Goal: Navigation & Orientation: Find specific page/section

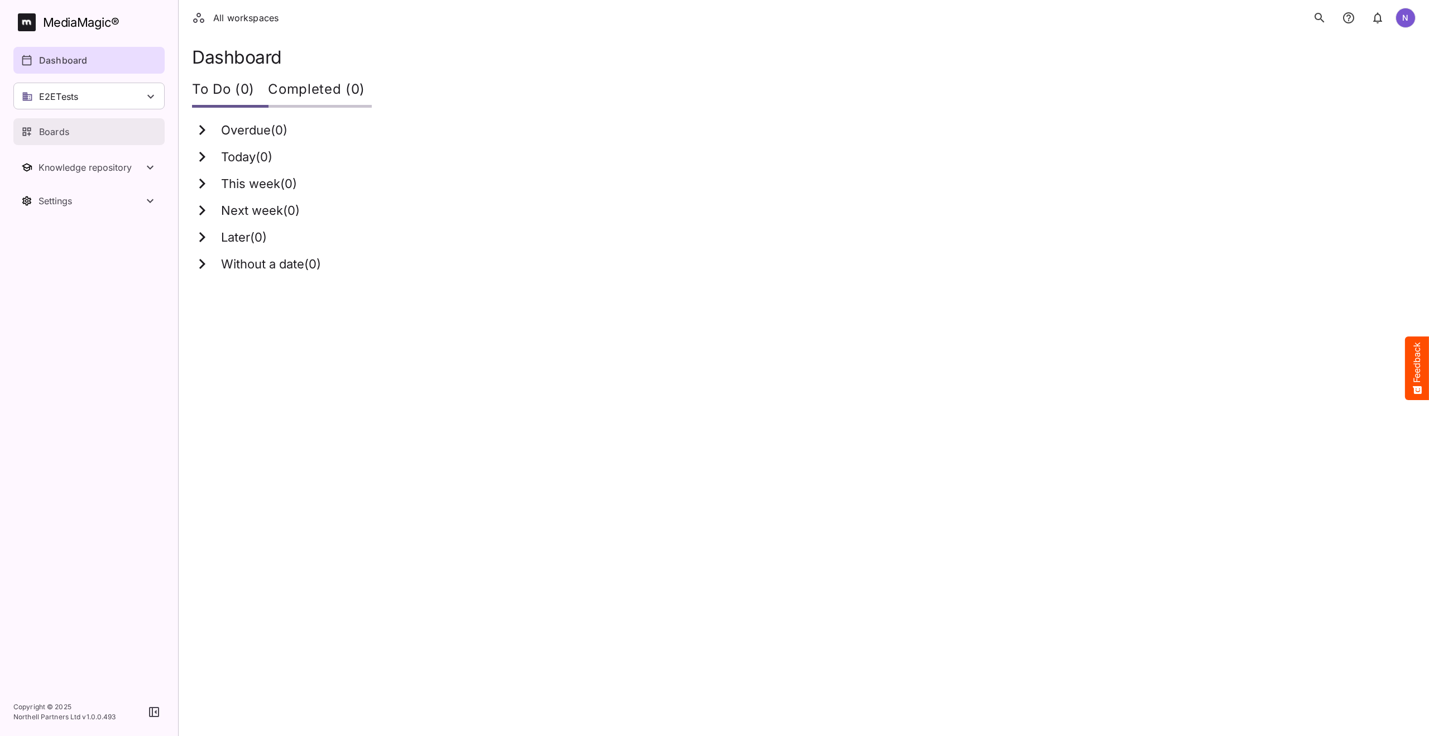
click at [55, 132] on p "Boards" at bounding box center [54, 131] width 30 height 13
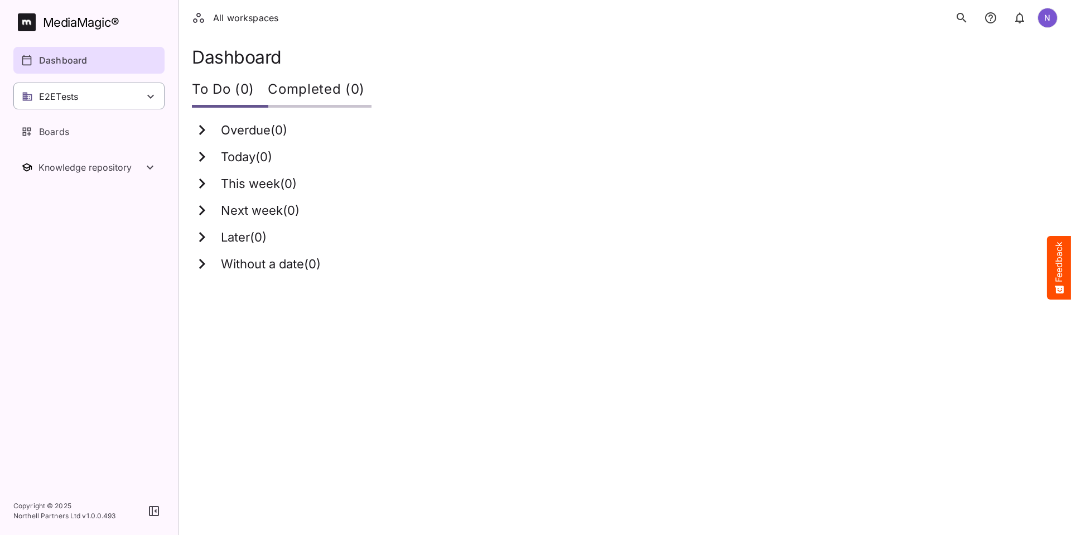
click at [150, 95] on icon at bounding box center [150, 96] width 13 height 13
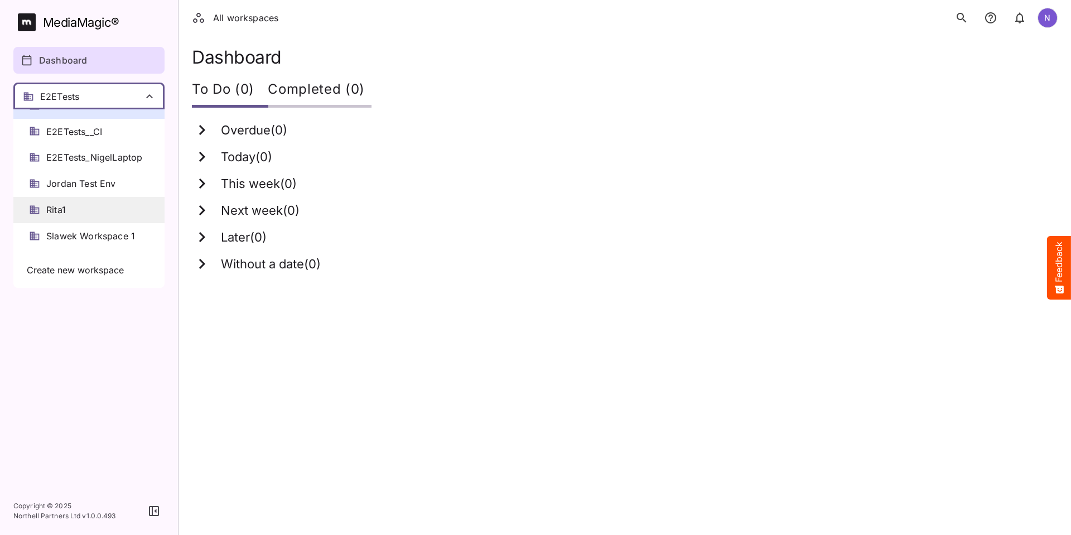
scroll to position [112, 0]
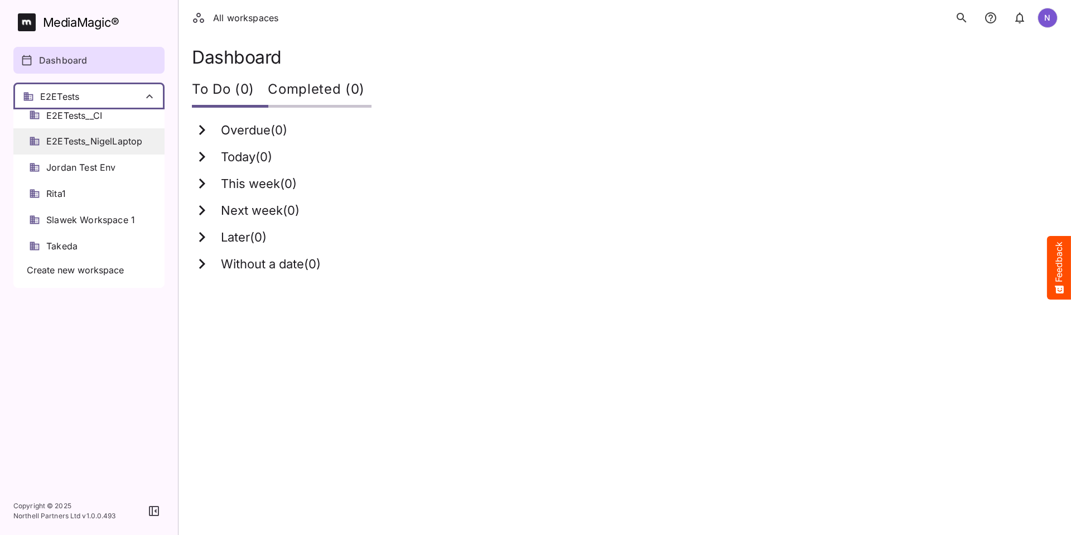
click at [83, 142] on span "E2ETests_NigelLaptop" at bounding box center [94, 141] width 96 height 13
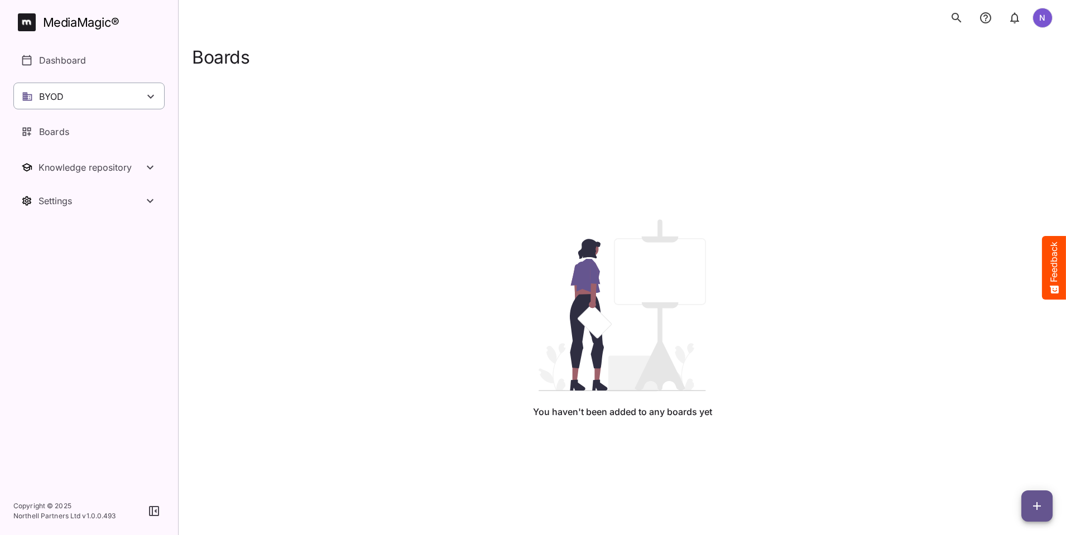
click at [80, 96] on div "BYOD" at bounding box center [88, 96] width 151 height 27
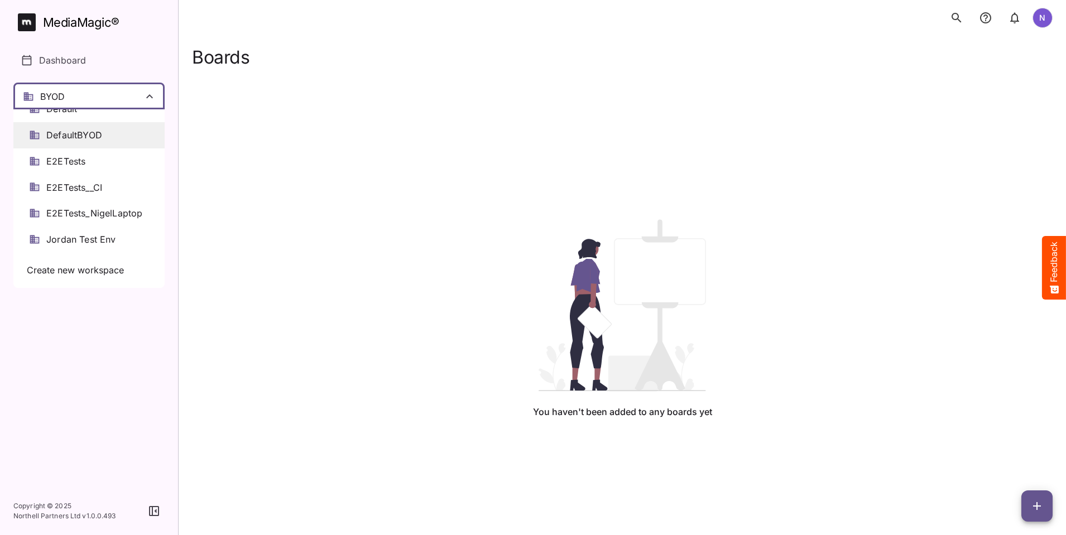
scroll to position [56, 0]
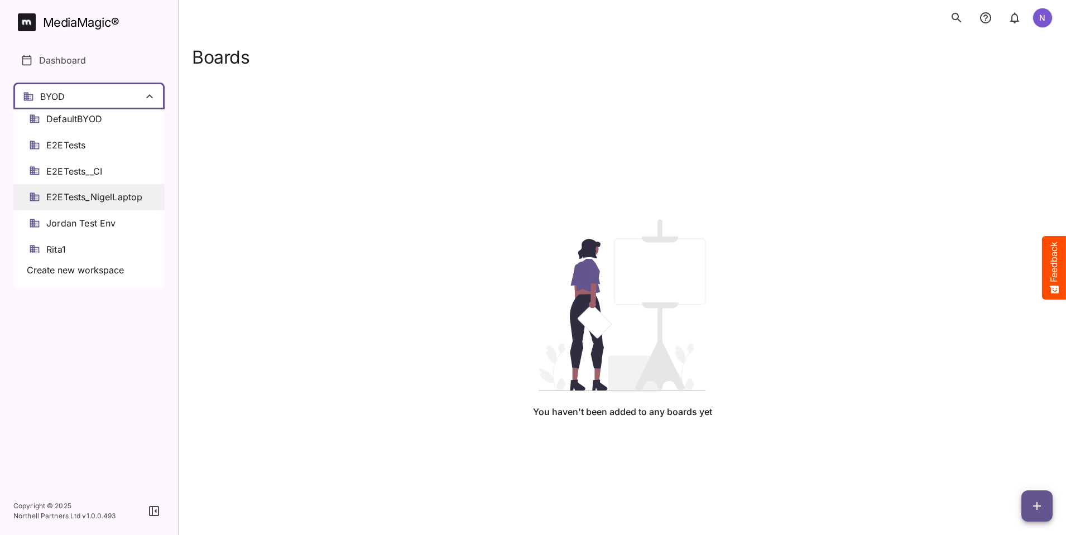
click at [90, 194] on span "E2ETests_NigelLaptop" at bounding box center [94, 197] width 96 height 13
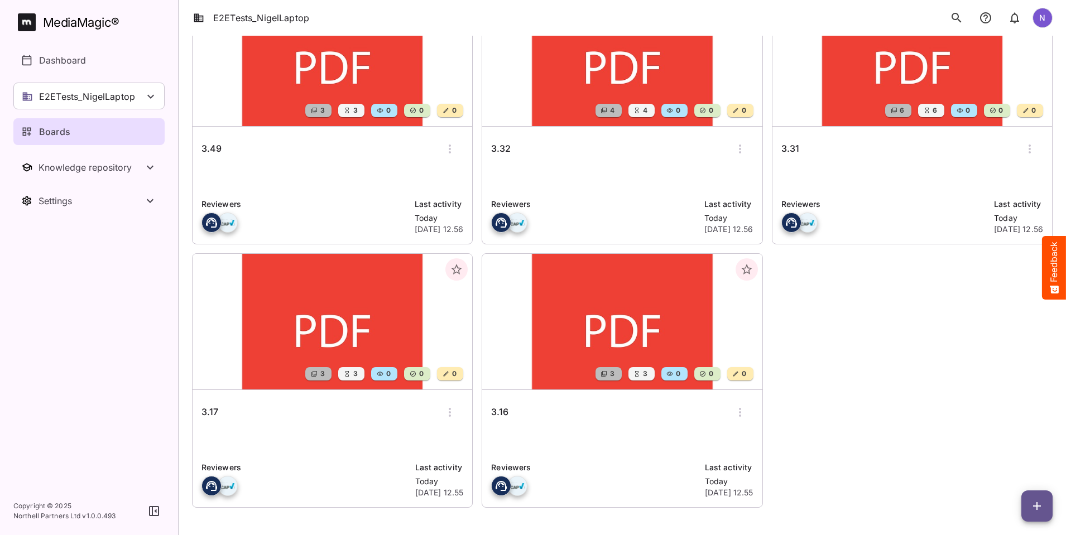
scroll to position [124, 0]
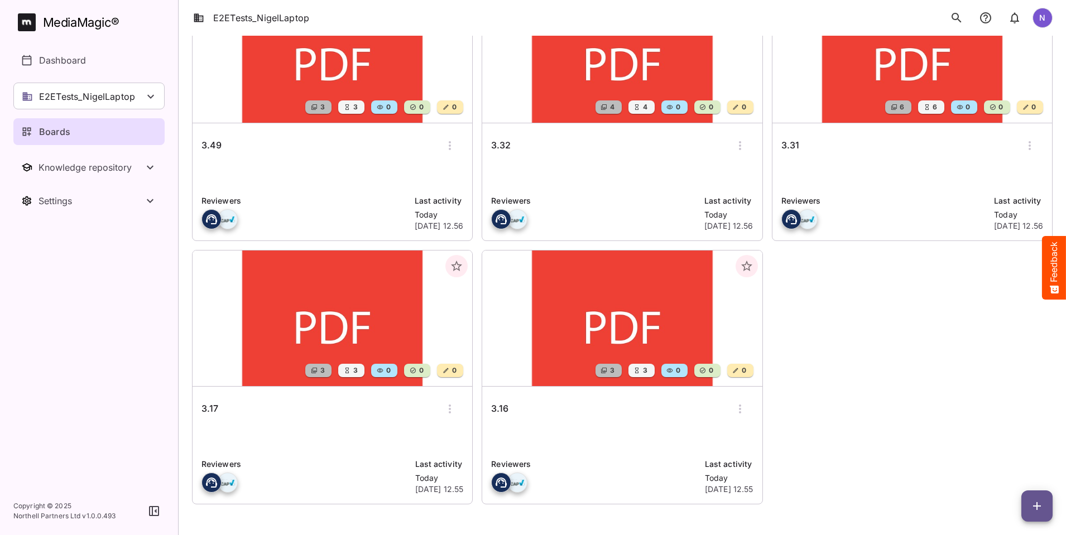
click at [491, 410] on h6 "3.16" at bounding box center [499, 409] width 17 height 15
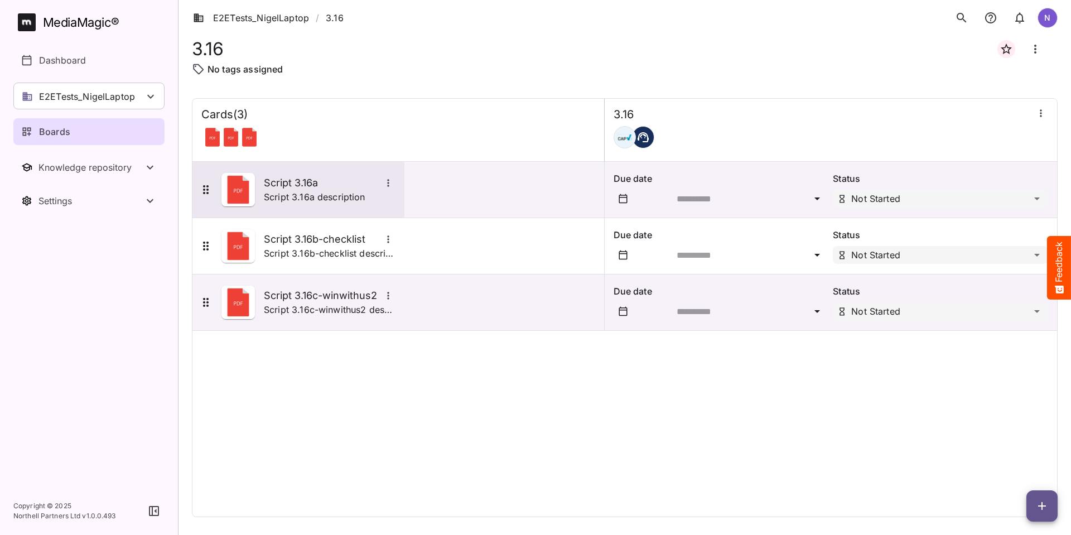
click at [297, 184] on h5 "Script 3.16a" at bounding box center [322, 182] width 117 height 13
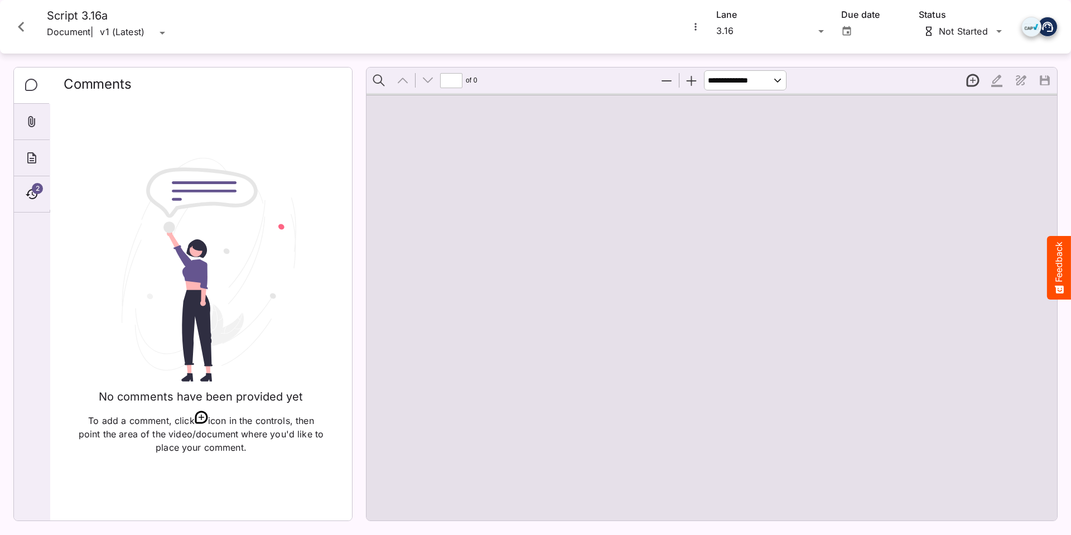
type input "*"
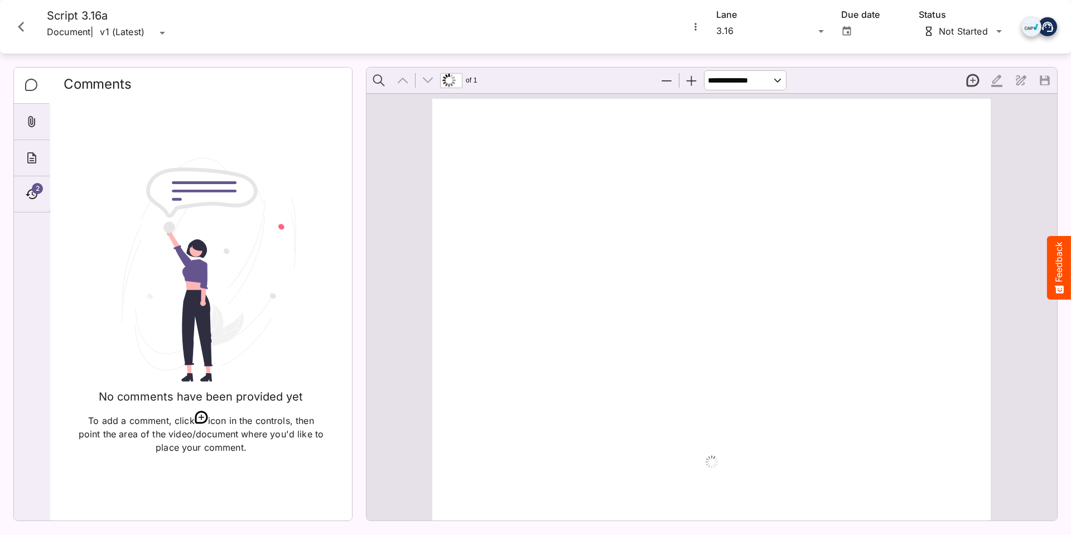
scroll to position [6, 0]
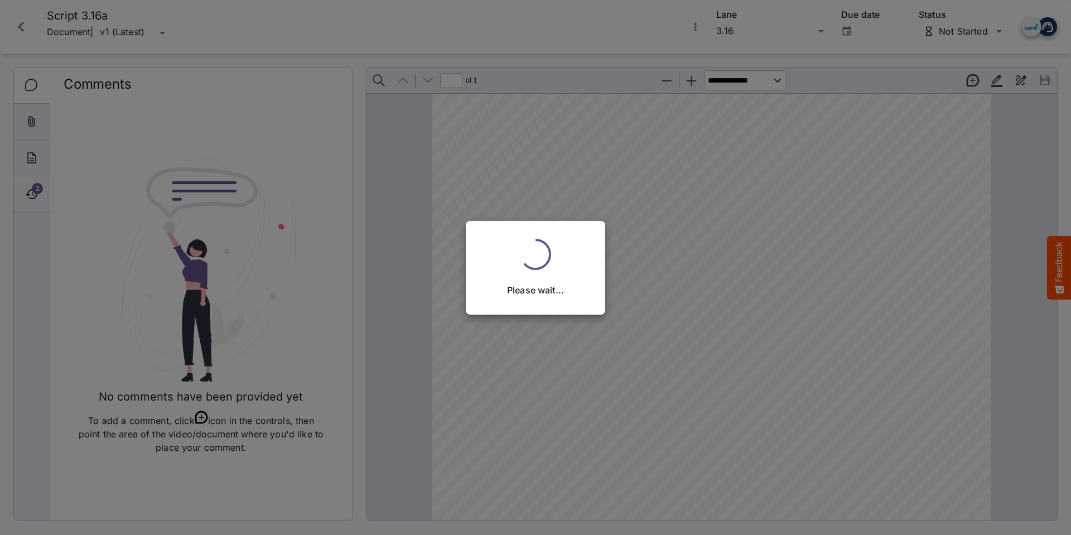
click at [31, 191] on div "Please wait..." at bounding box center [535, 267] width 1071 height 535
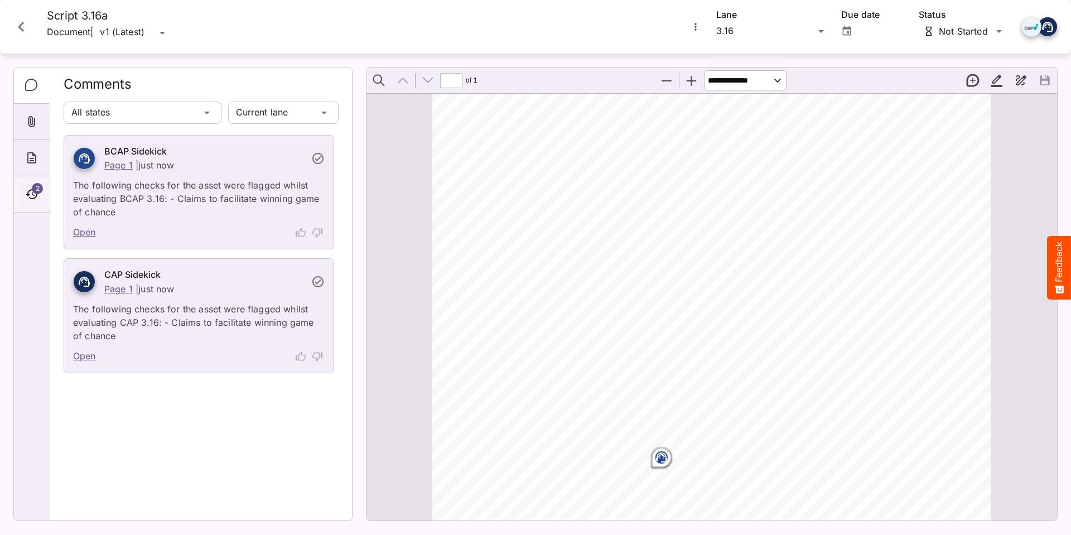
click at [38, 191] on span "2" at bounding box center [37, 188] width 11 height 11
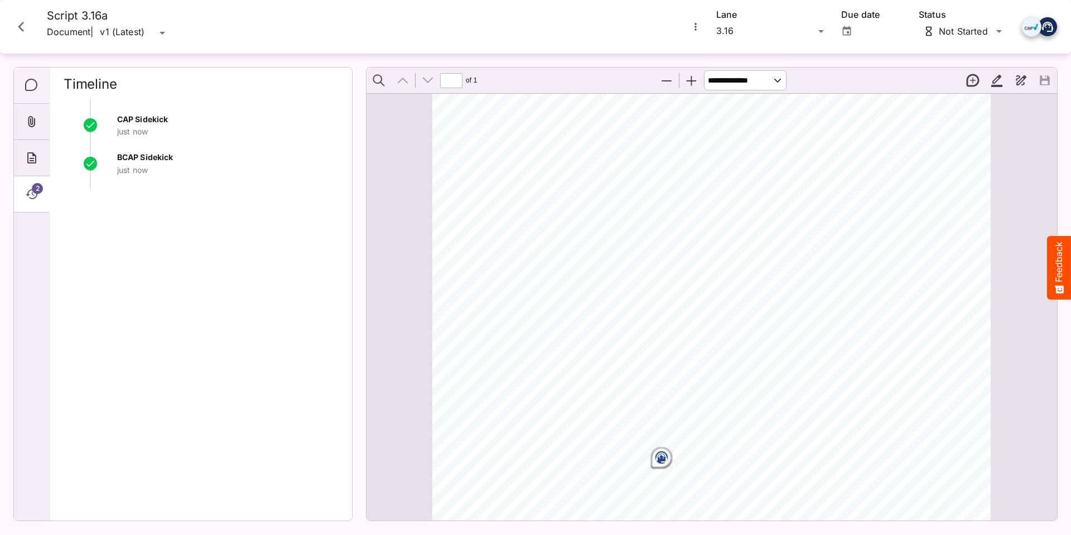
click at [37, 93] on div "Comments" at bounding box center [32, 86] width 36 height 36
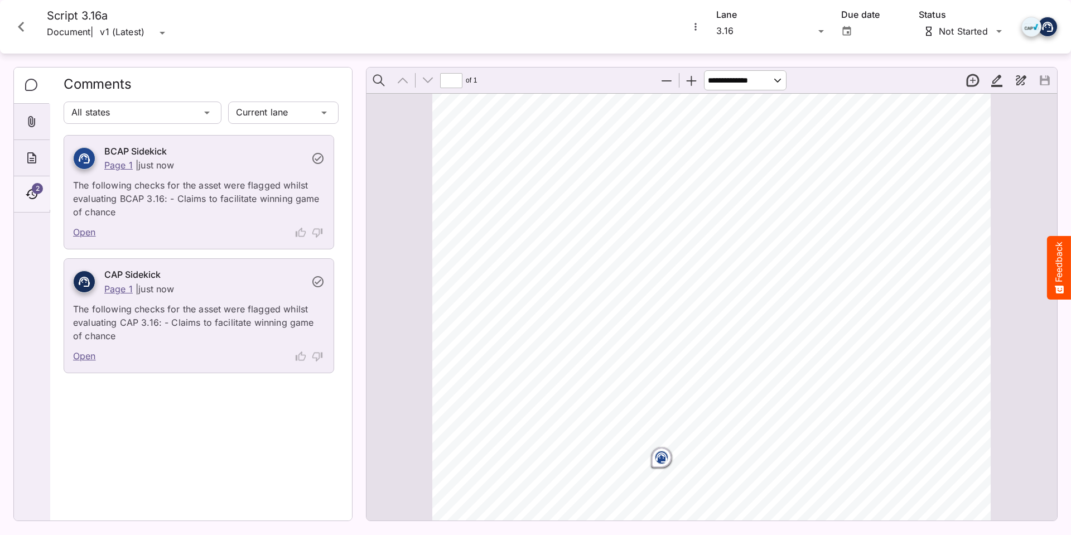
click at [21, 27] on icon "Close card" at bounding box center [21, 27] width 20 height 20
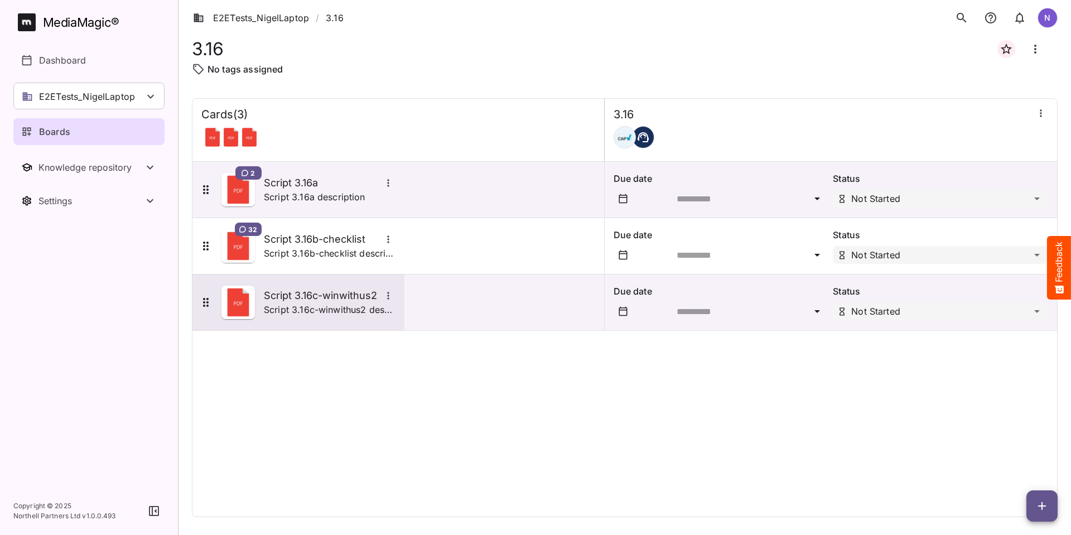
click at [316, 297] on h5 "Script 3.16c-winwithus2" at bounding box center [322, 295] width 117 height 13
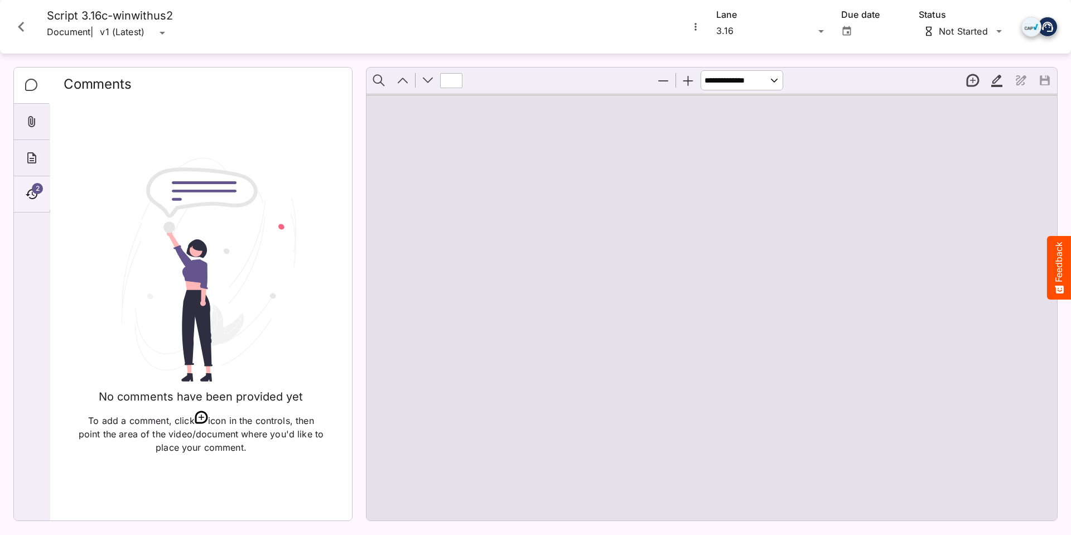
click at [41, 194] on div "2" at bounding box center [32, 194] width 36 height 36
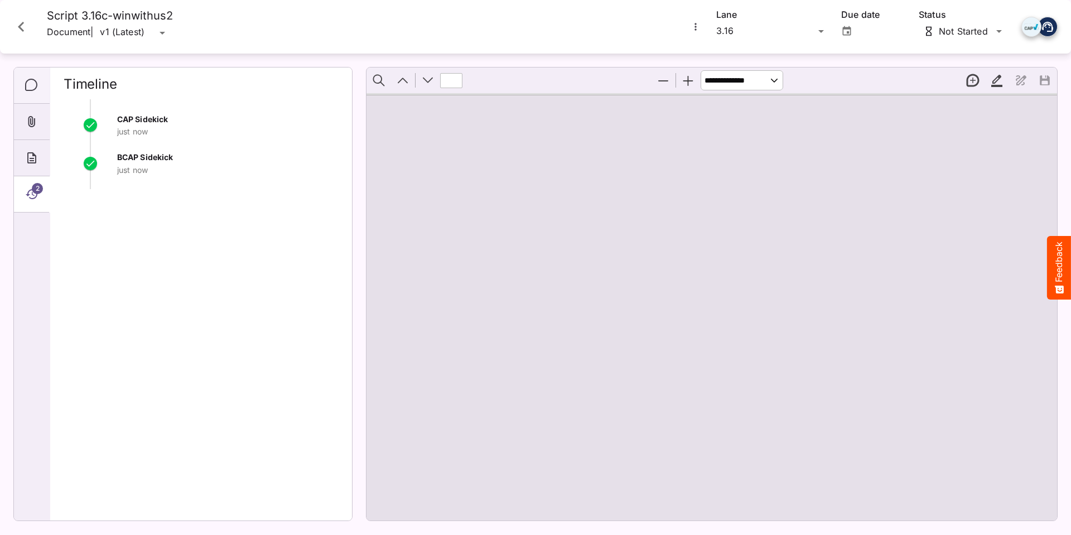
click at [28, 86] on icon "Comments" at bounding box center [31, 85] width 13 height 13
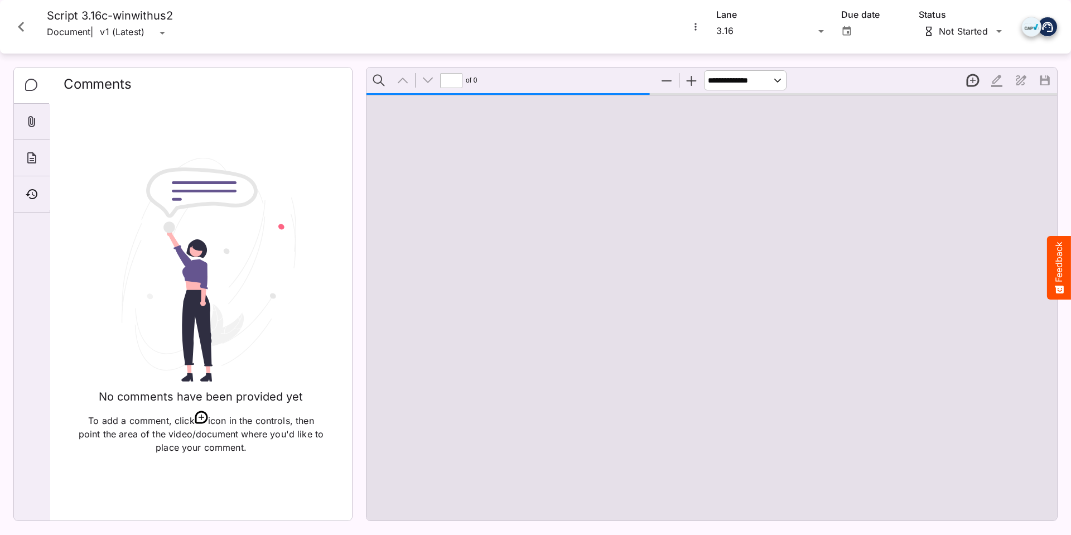
type input "*"
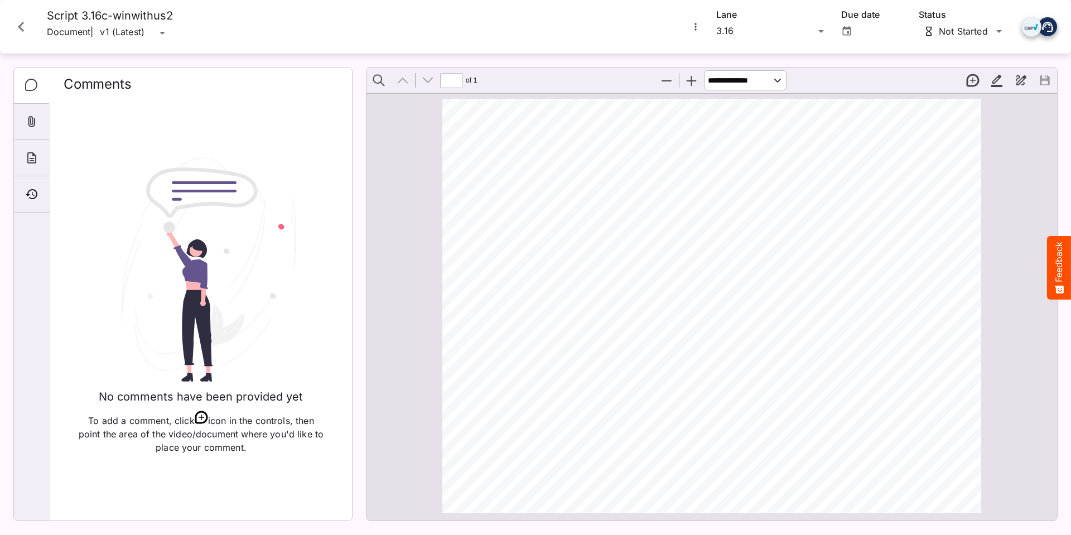
click at [23, 27] on icon "Close card" at bounding box center [21, 27] width 20 height 20
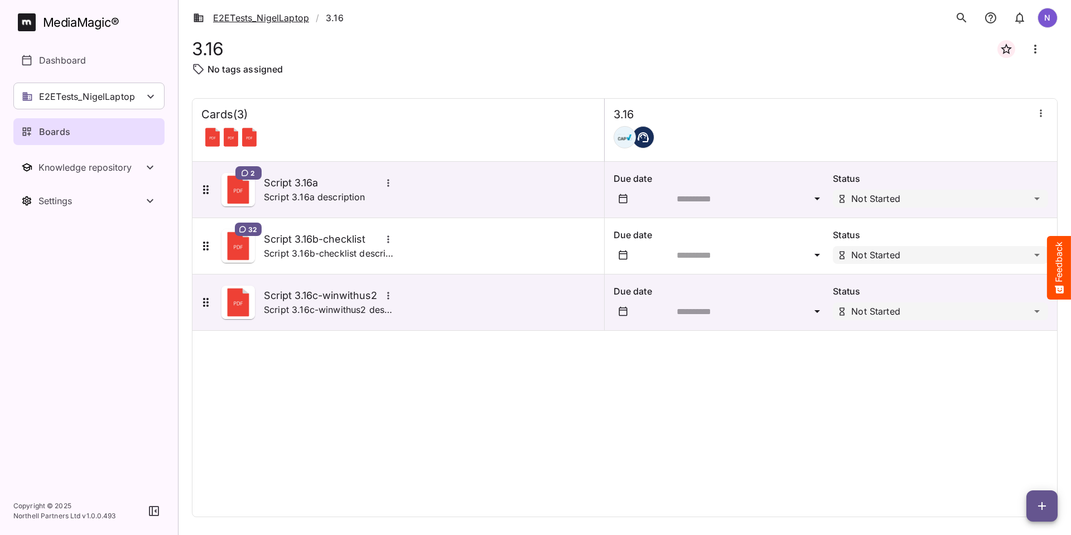
click at [230, 20] on link "E2ETests_NigelLaptop" at bounding box center [251, 17] width 116 height 13
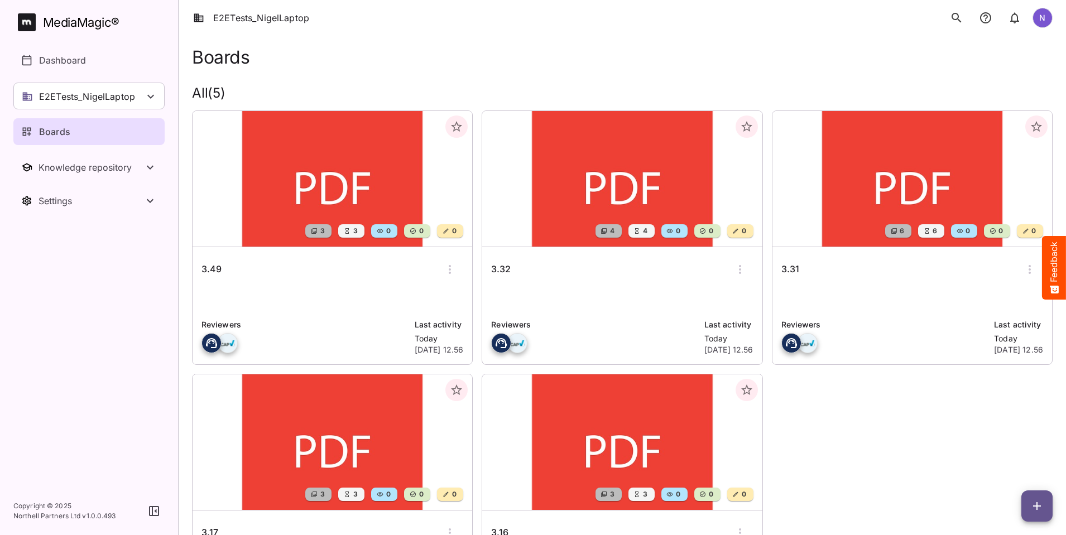
click at [218, 526] on h6 "3.17" at bounding box center [209, 533] width 17 height 15
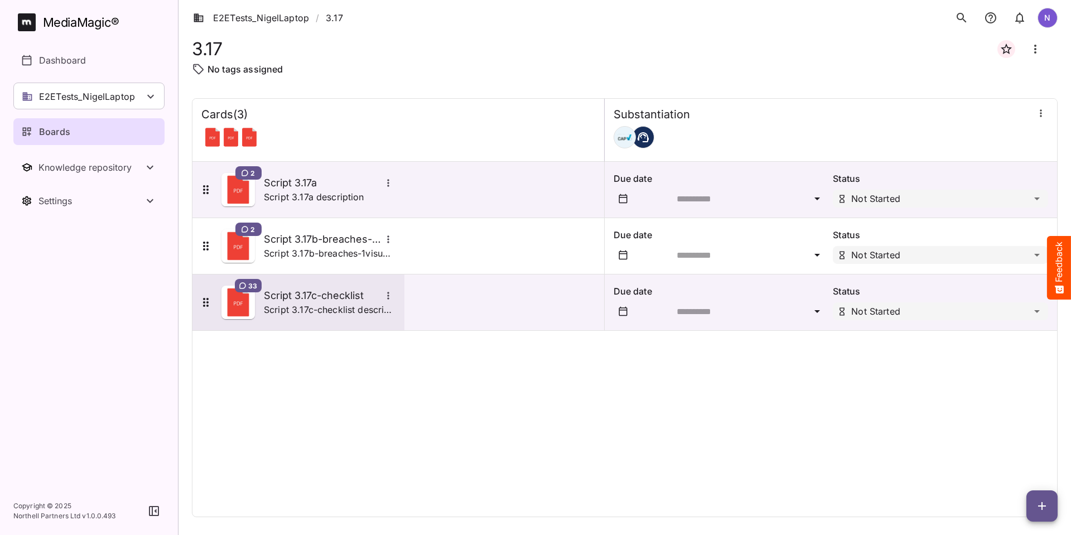
click at [314, 299] on h5 "Script 3.17c-checklist" at bounding box center [322, 295] width 117 height 13
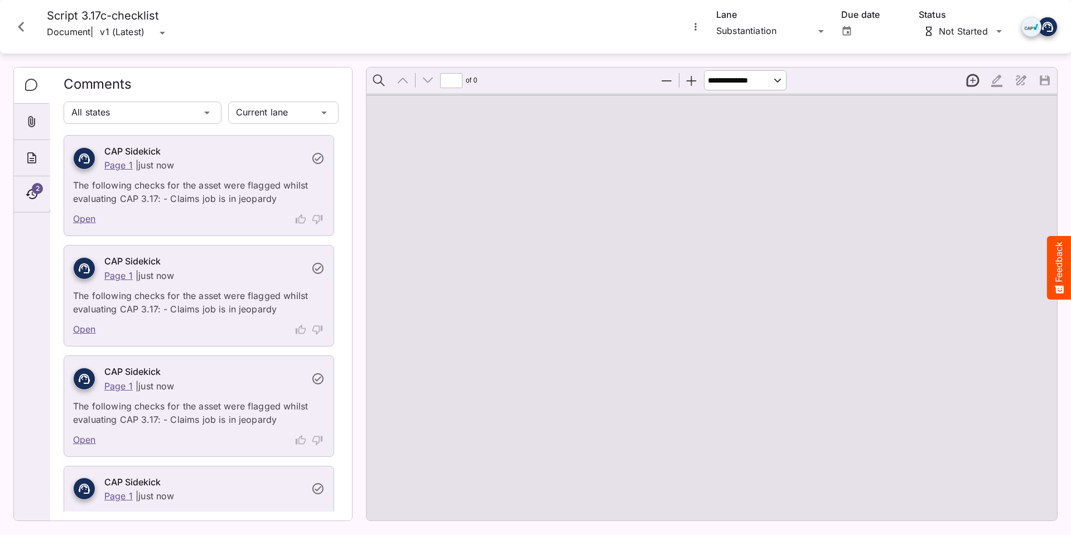
type input "*"
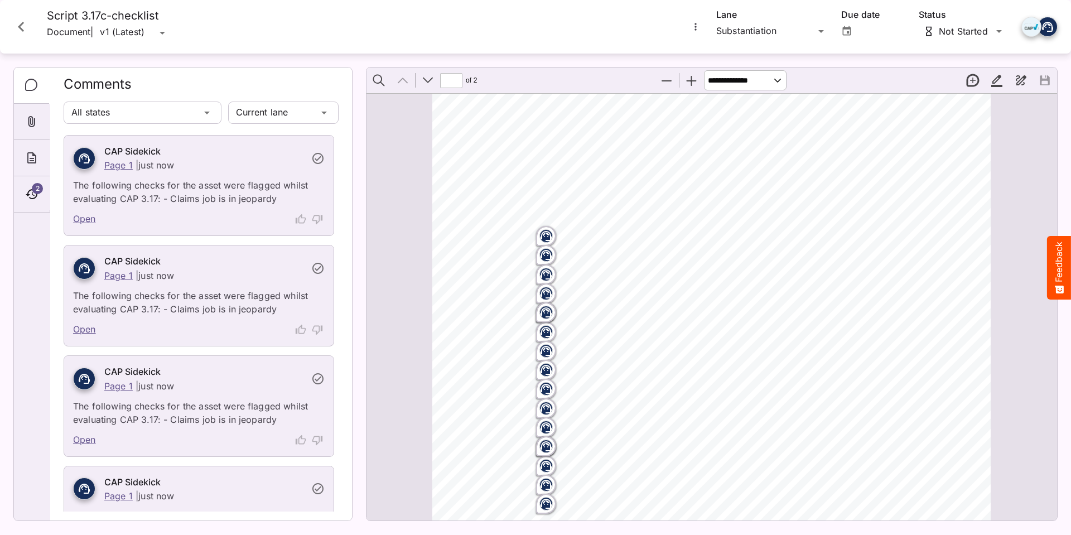
click at [25, 21] on icon "Close card" at bounding box center [21, 27] width 20 height 20
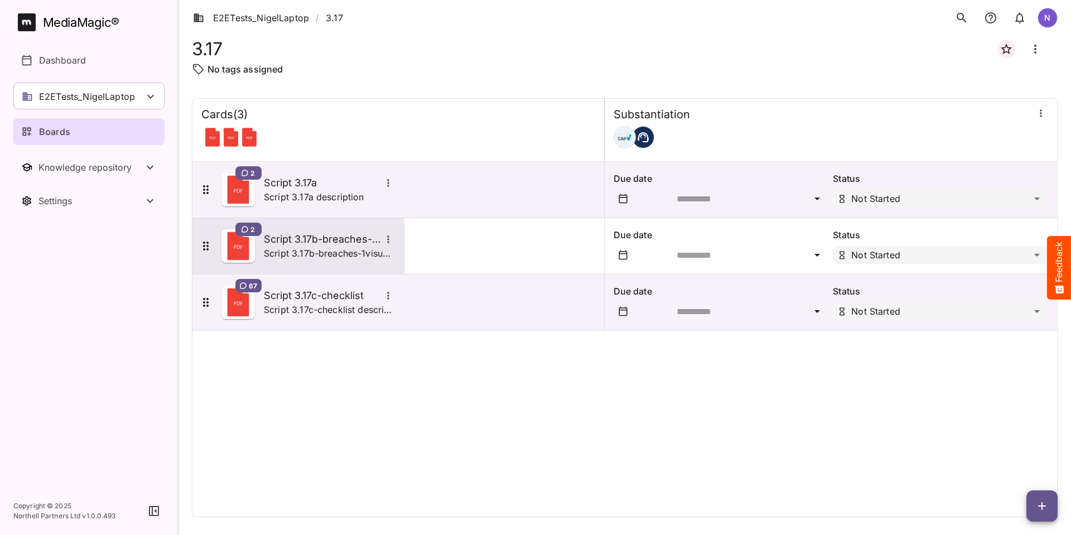
click at [289, 239] on h5 "Script 3.17b-breaches-1visual" at bounding box center [322, 239] width 117 height 13
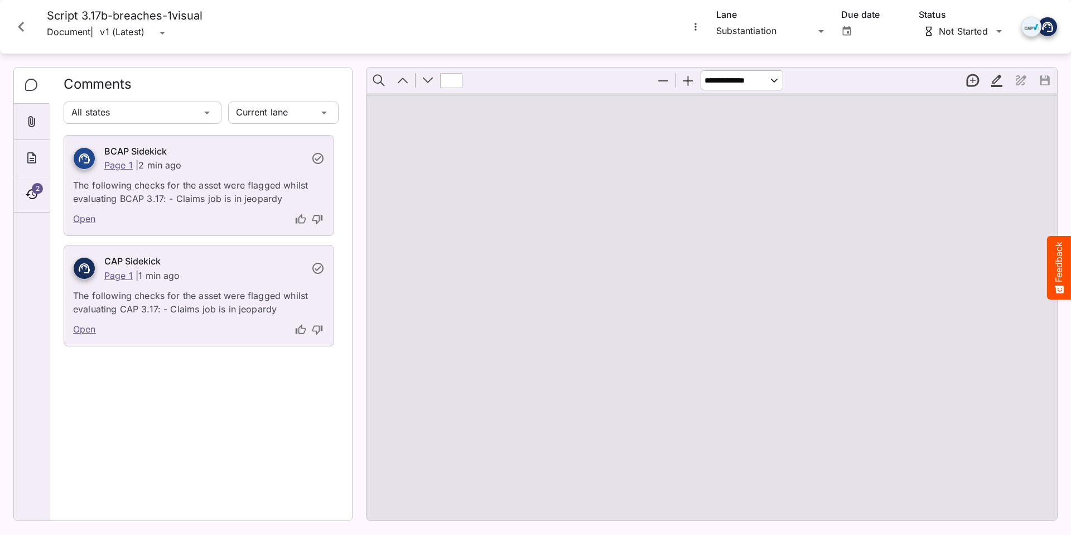
type input "*"
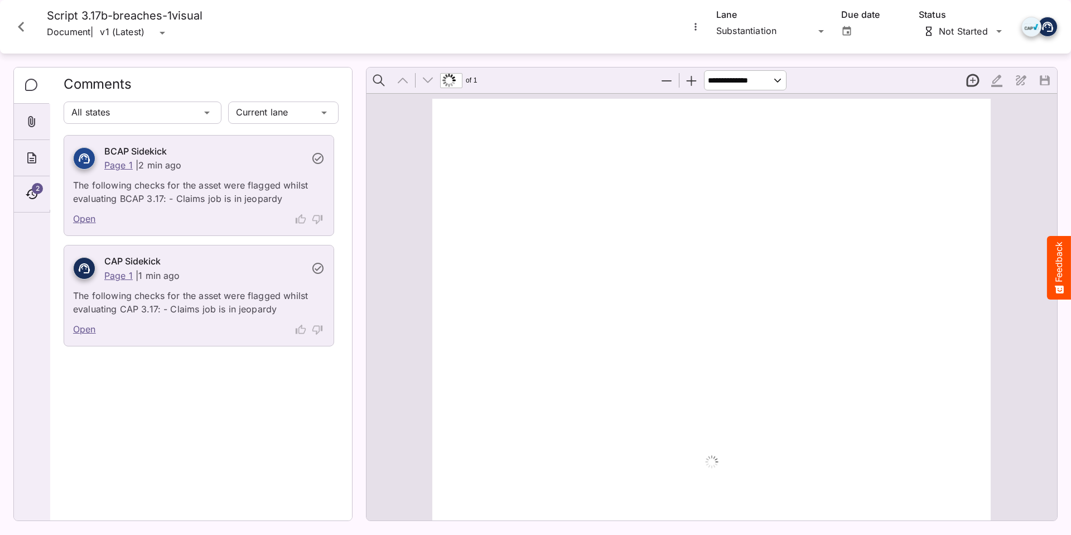
scroll to position [6, 0]
click at [33, 154] on icon "About" at bounding box center [31, 157] width 9 height 11
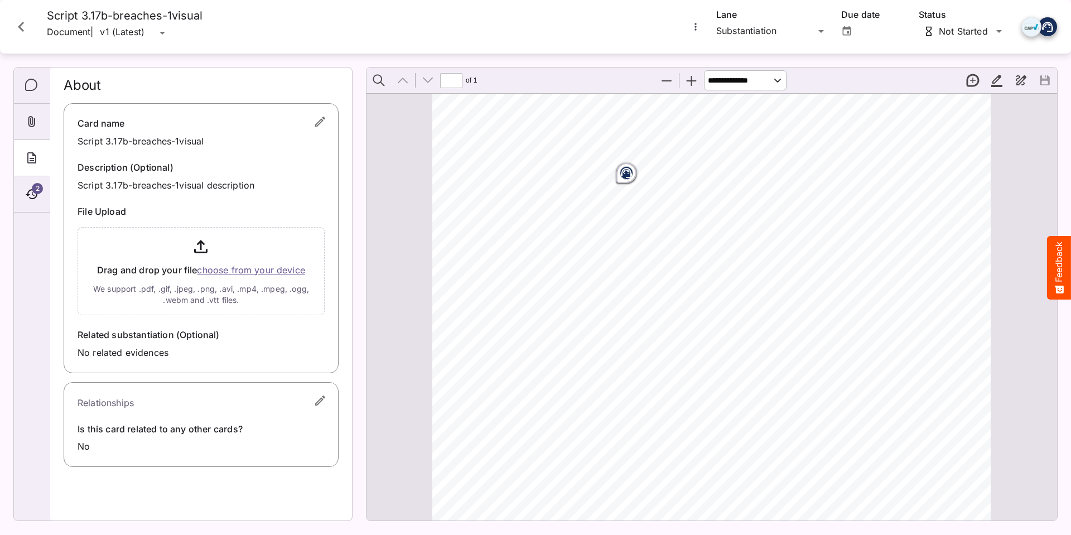
click at [23, 25] on icon "Close card" at bounding box center [21, 27] width 20 height 20
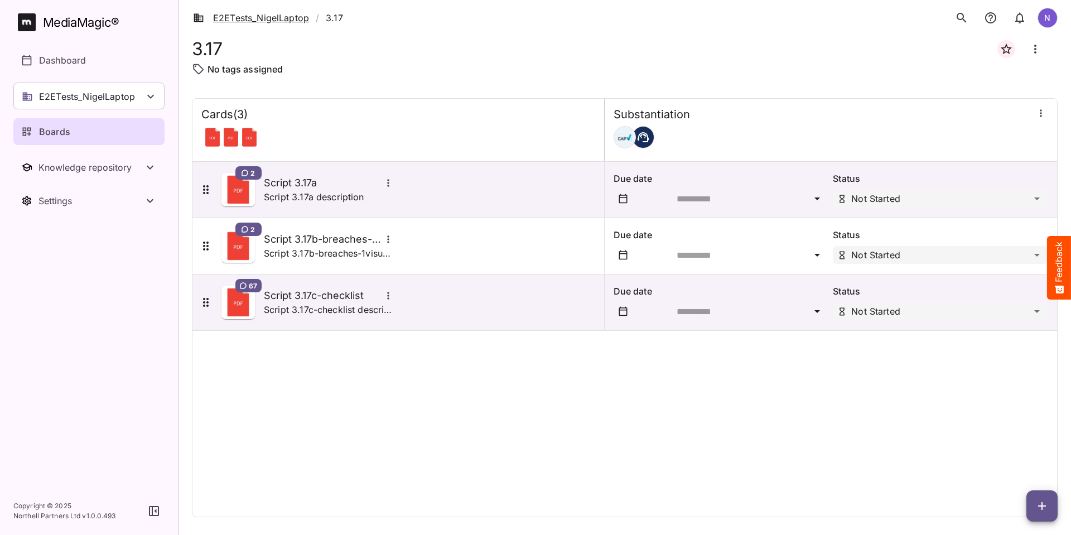
click at [247, 16] on link "E2ETests_NigelLaptop" at bounding box center [251, 17] width 116 height 13
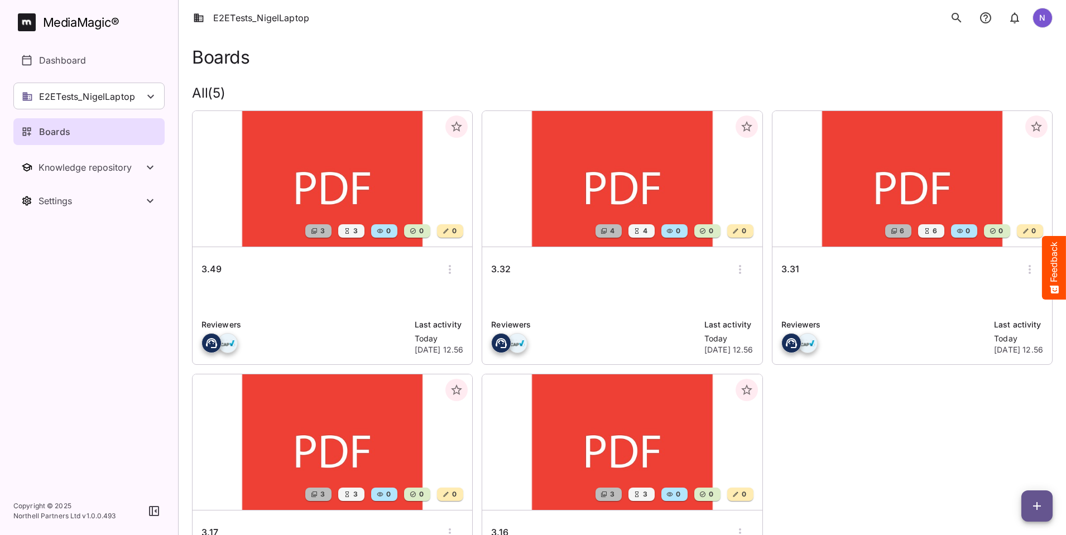
click at [781, 267] on h6 "3.31" at bounding box center [790, 269] width 18 height 15
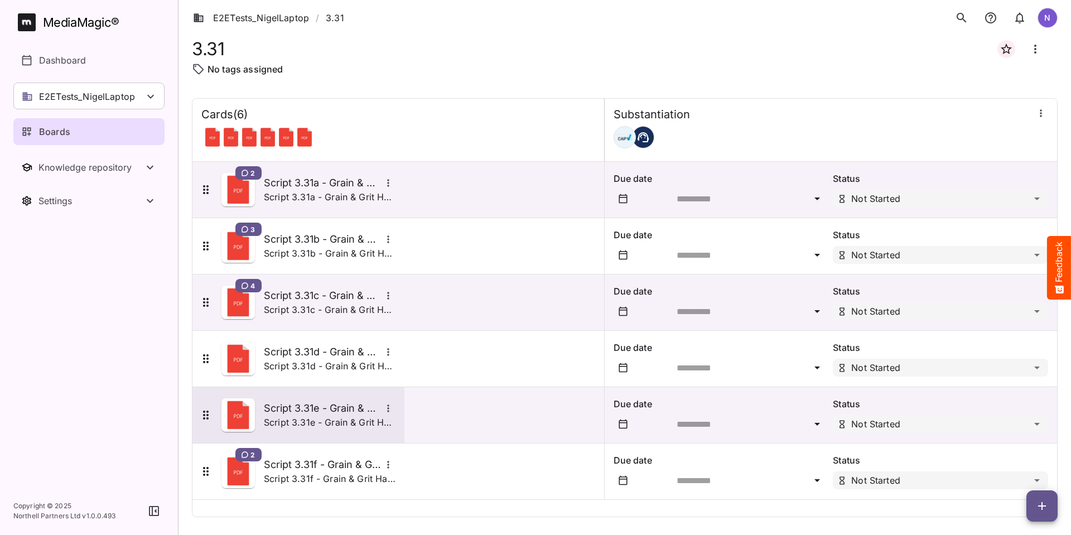
click at [325, 411] on h5 "Script 3.31e - Grain & Grit Hardware - no end date mismatch" at bounding box center [322, 408] width 117 height 13
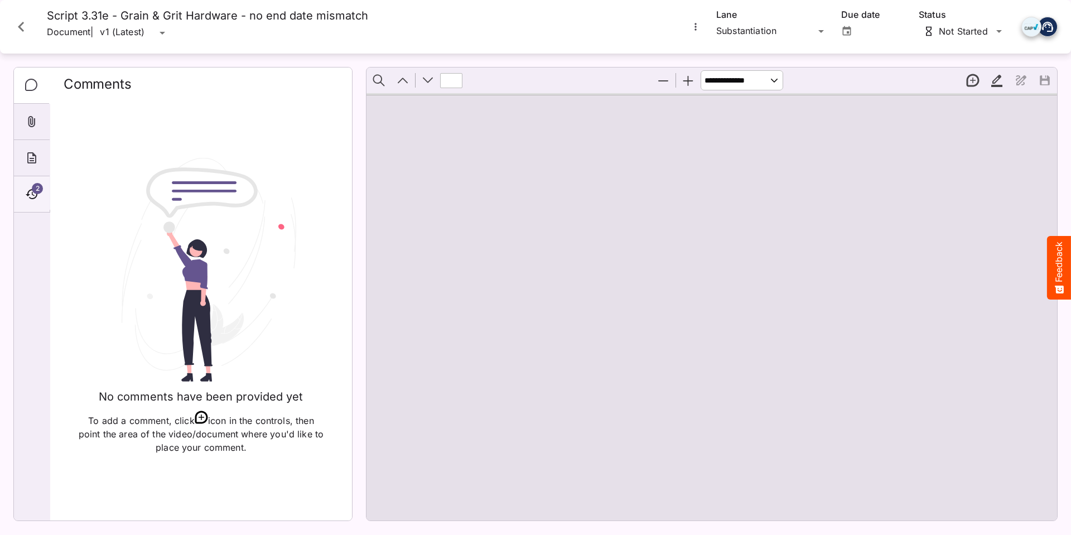
click at [36, 200] on icon "Timeline" at bounding box center [31, 193] width 13 height 13
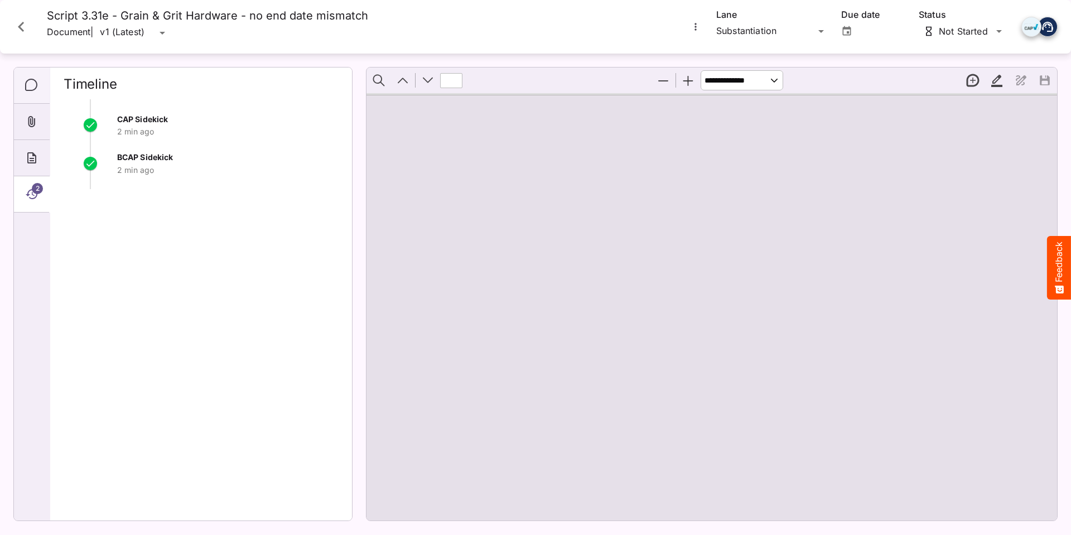
click at [34, 88] on icon "Comments" at bounding box center [31, 85] width 13 height 13
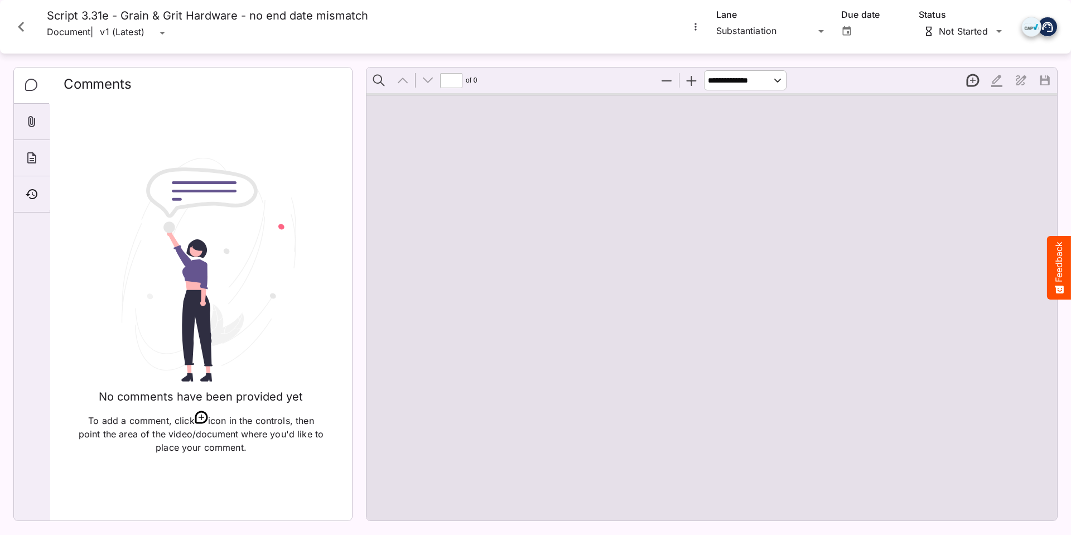
type input "*"
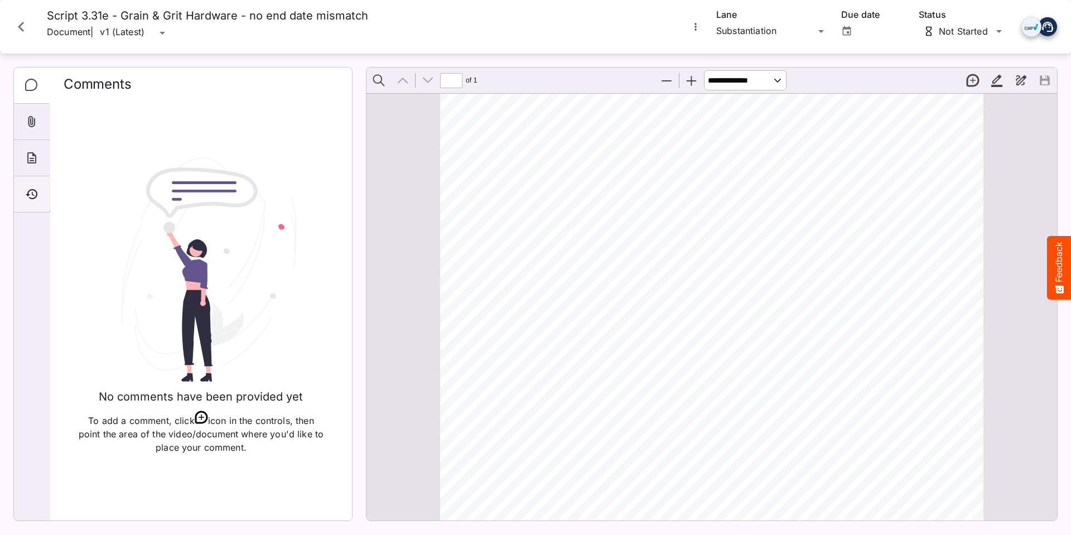
click at [28, 194] on icon "Timeline" at bounding box center [32, 194] width 12 height 10
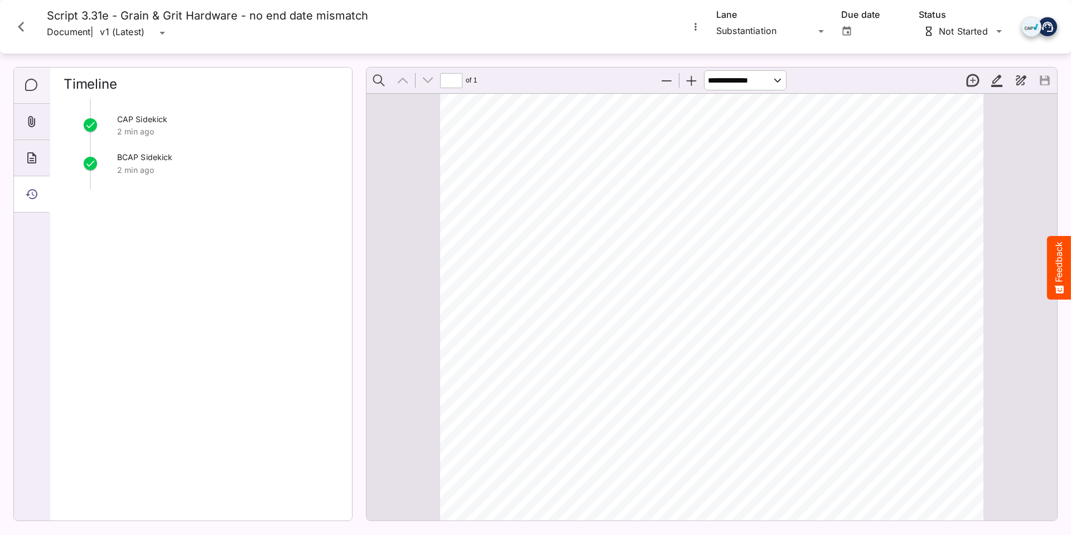
click at [25, 79] on icon "Comments" at bounding box center [31, 85] width 13 height 13
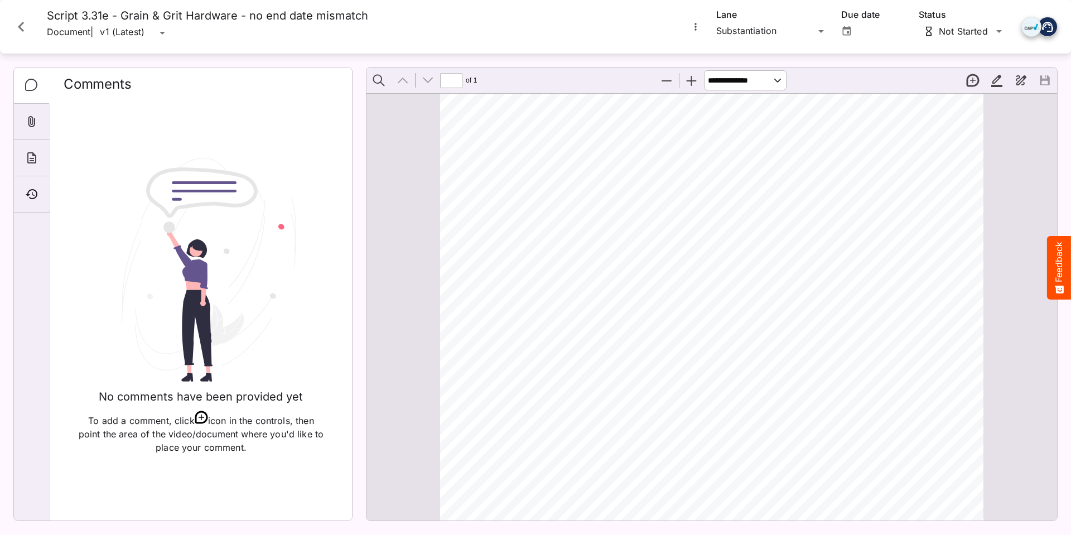
click at [21, 25] on icon "Close card" at bounding box center [21, 27] width 6 height 10
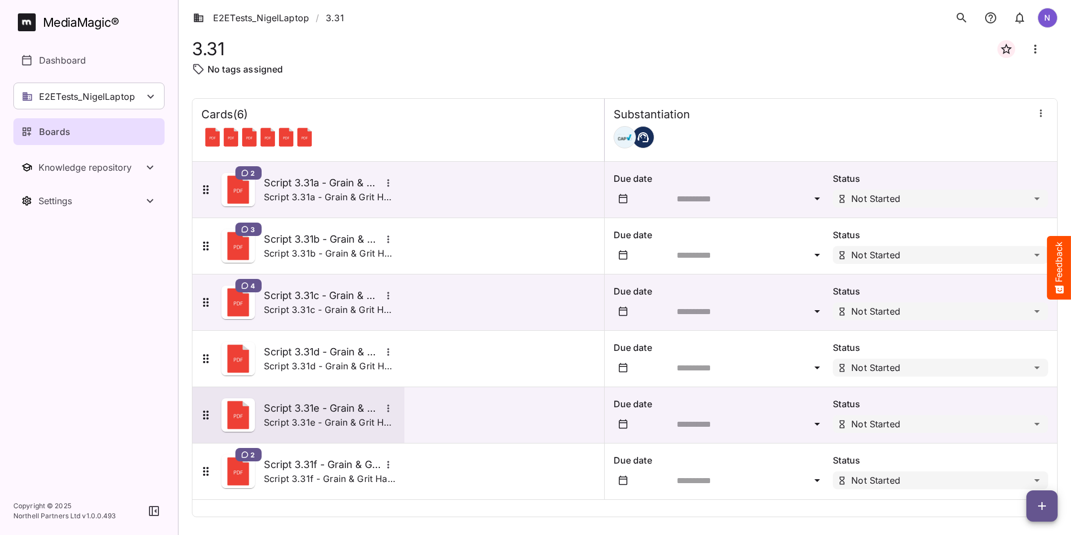
click at [307, 410] on h5 "Script 3.31e - Grain & Grit Hardware - no end date mismatch" at bounding box center [322, 408] width 117 height 13
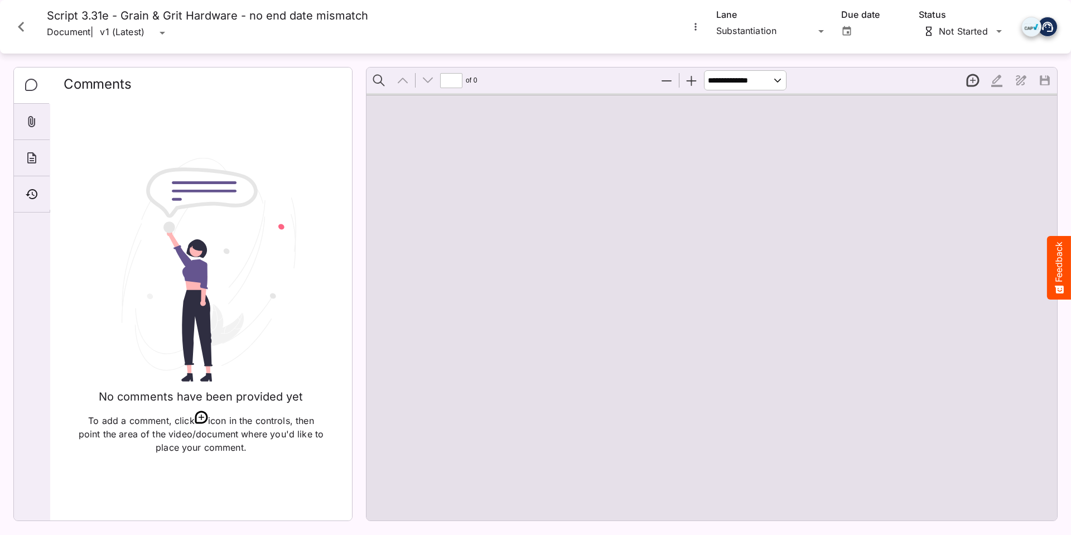
type input "*"
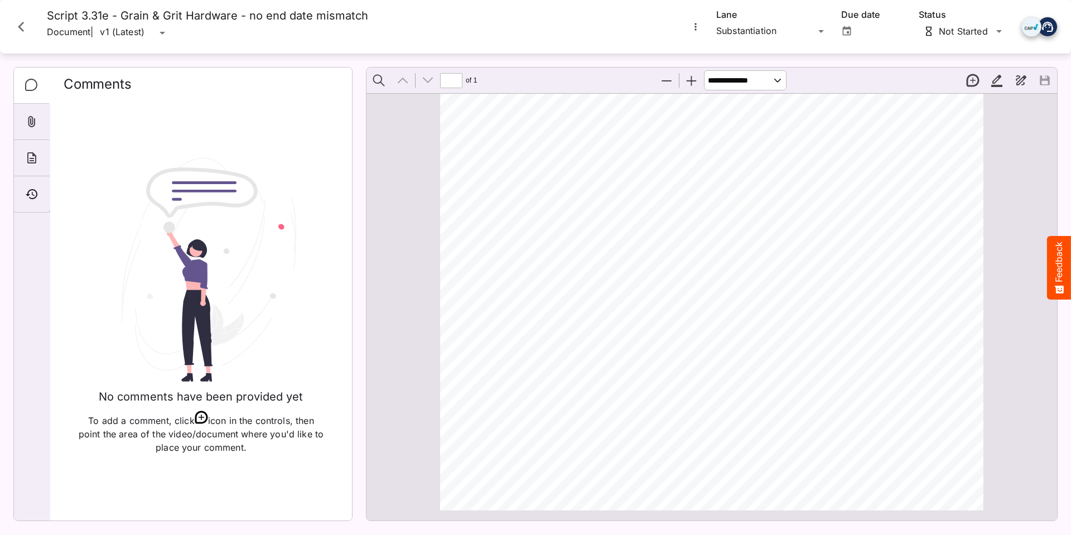
scroll to position [138, 0]
click at [20, 22] on icon "Close card" at bounding box center [21, 27] width 20 height 20
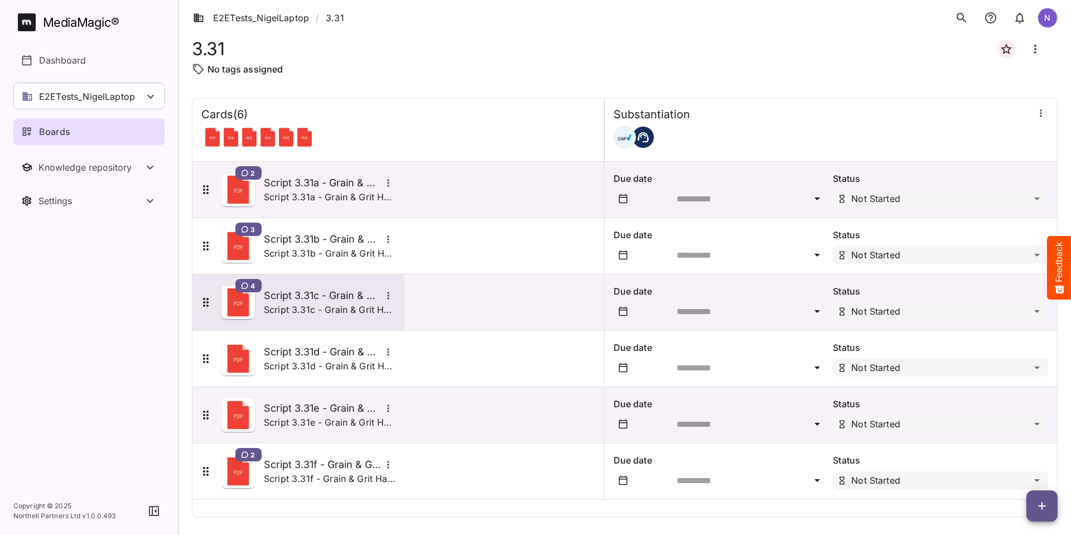
click at [313, 293] on h5 "Script 3.31c - Grain & Grit Hardware - end date in supers match" at bounding box center [322, 295] width 117 height 13
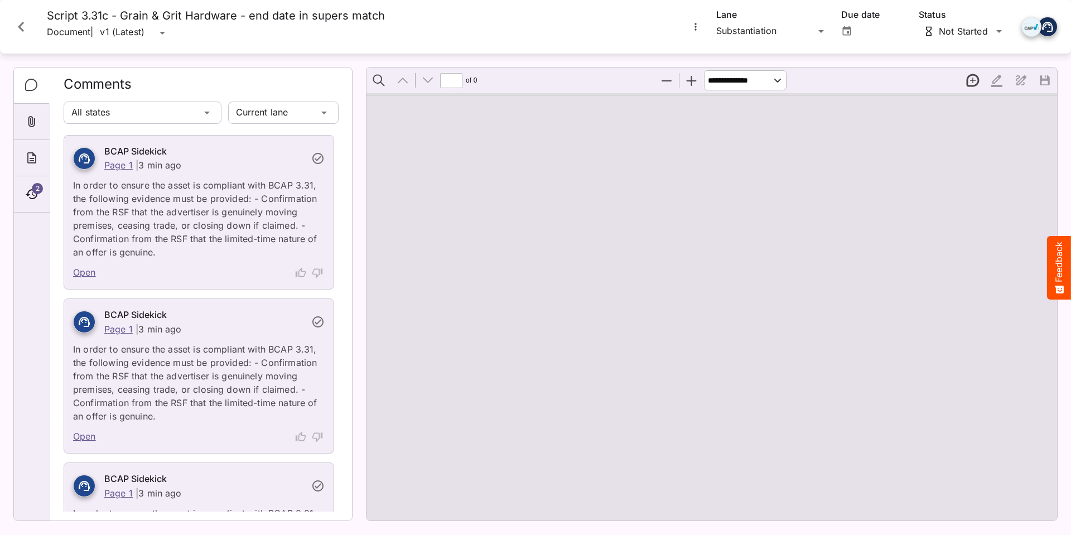
type input "*"
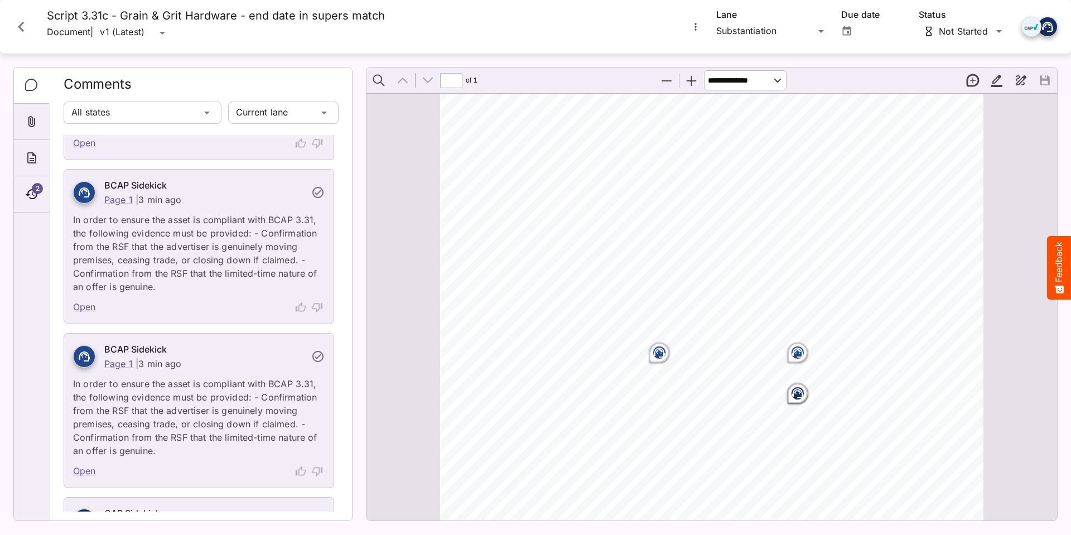
scroll to position [130, 0]
click at [655, 352] on rect "Page ⁨1⁩" at bounding box center [659, 352] width 13 height 13
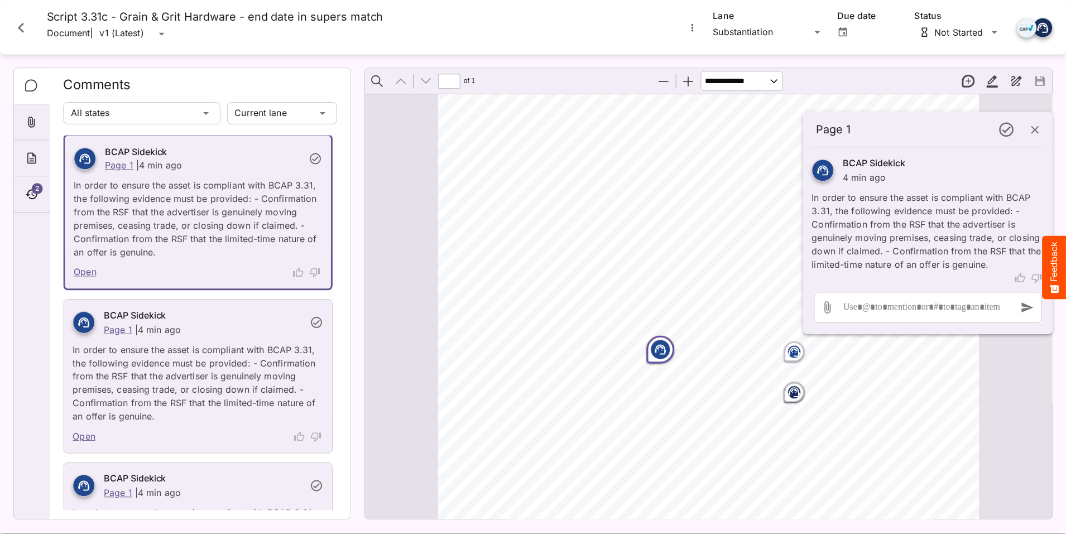
scroll to position [0, 0]
click at [27, 155] on icon "About" at bounding box center [31, 157] width 13 height 13
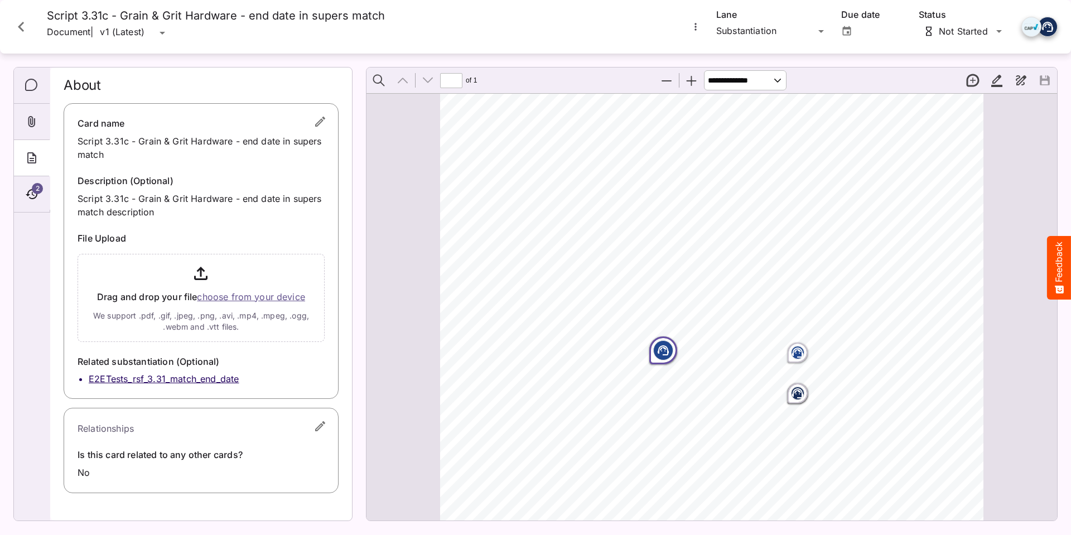
click at [22, 26] on icon "Close card" at bounding box center [21, 27] width 20 height 20
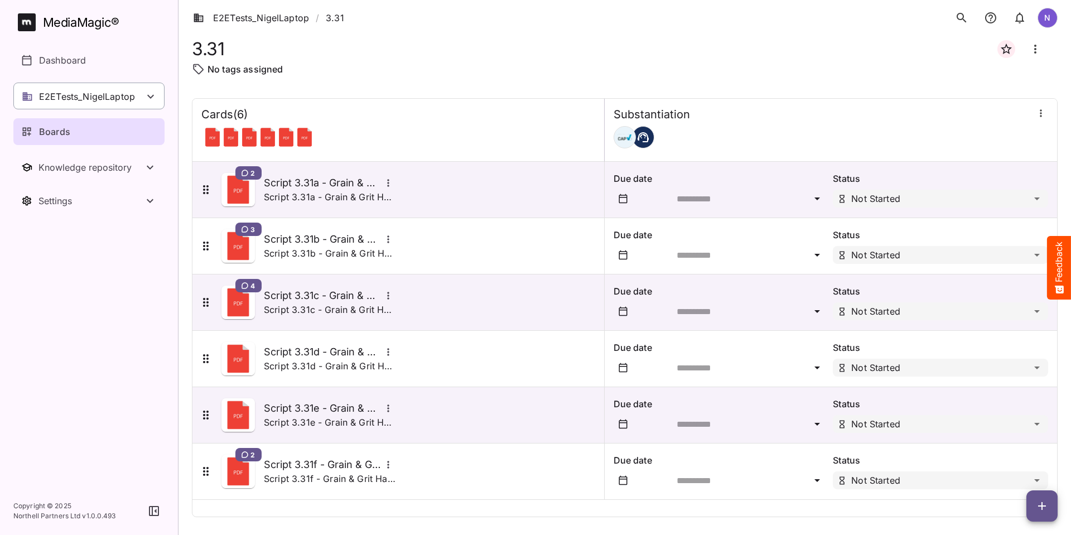
click at [144, 97] on icon at bounding box center [150, 96] width 13 height 13
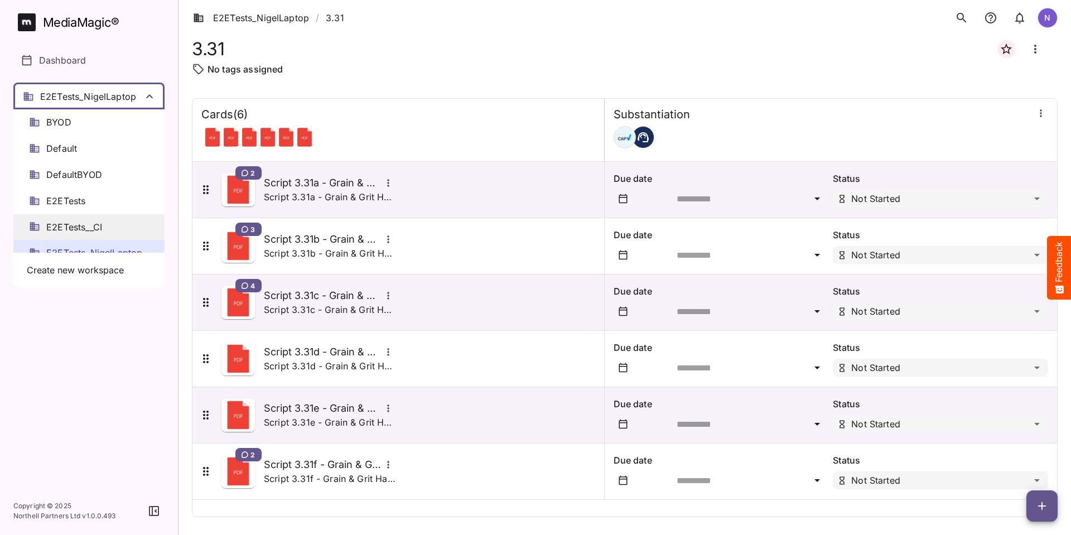
click at [86, 224] on span "E2ETests__CI" at bounding box center [74, 227] width 56 height 13
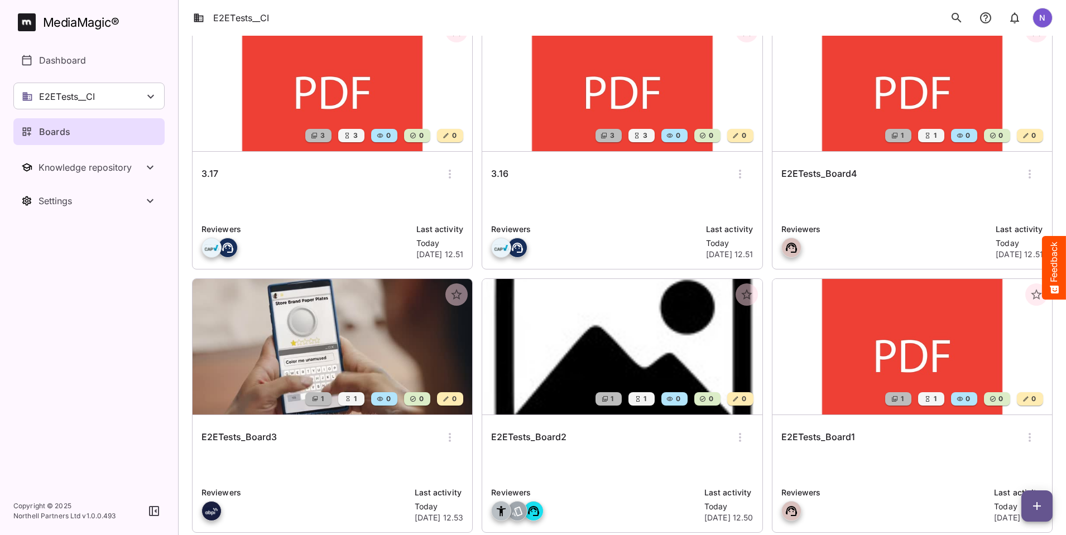
scroll to position [387, 0]
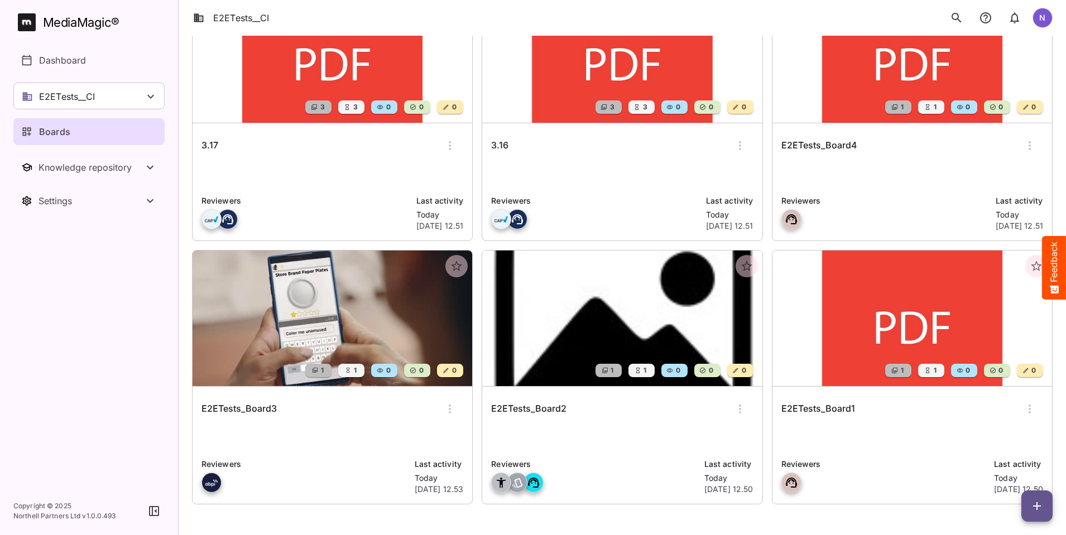
click at [781, 410] on h6 "E2ETests_Board1" at bounding box center [818, 409] width 74 height 15
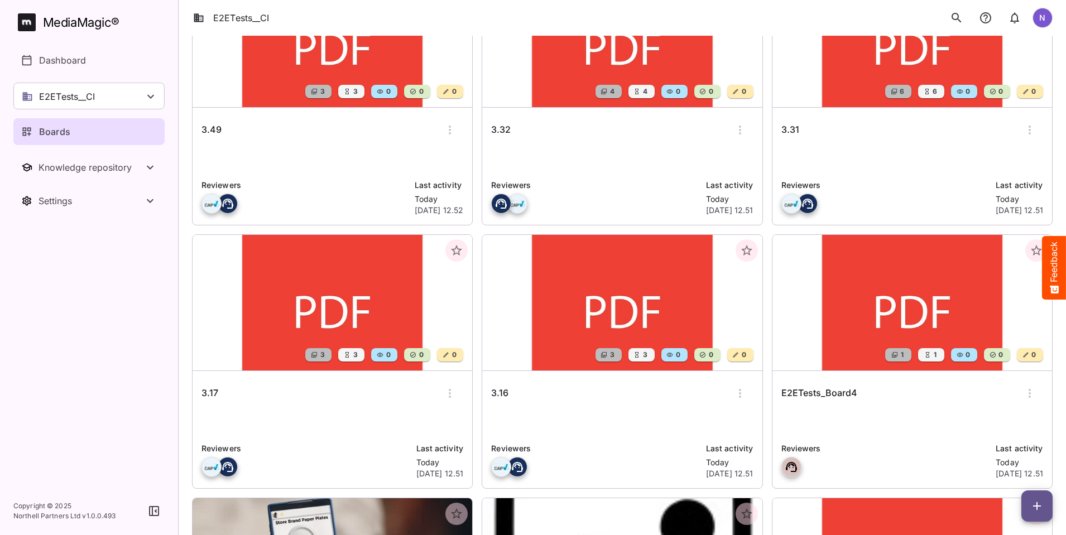
scroll to position [279, 0]
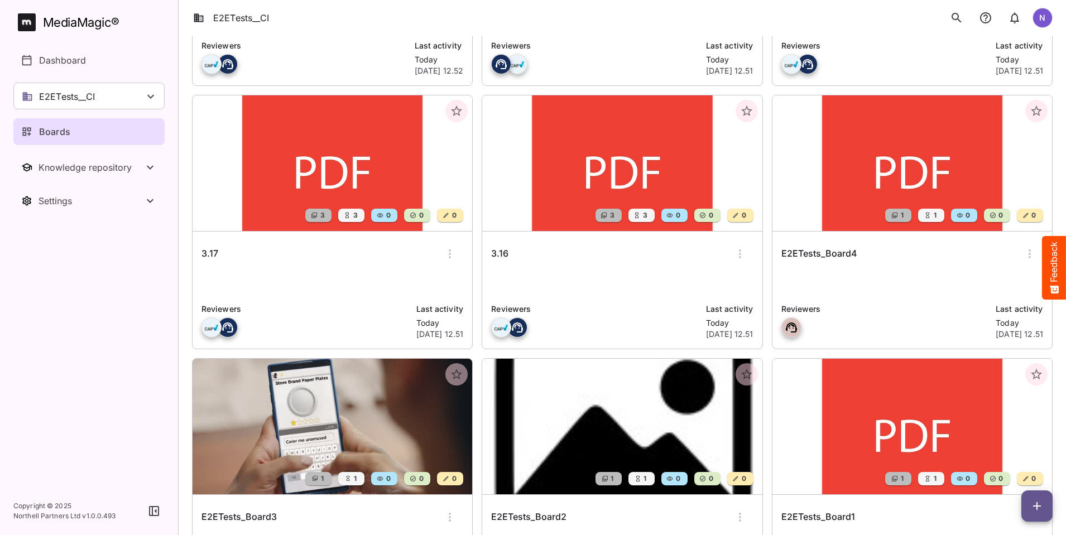
click at [277, 510] on h6 "E2ETests_Board3" at bounding box center [238, 517] width 75 height 15
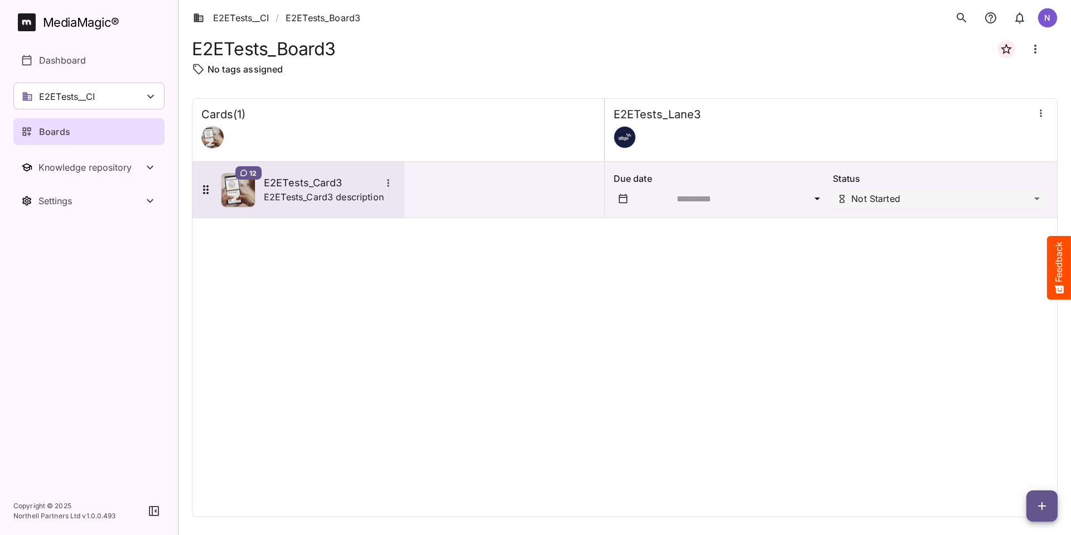
click at [314, 182] on h5 "E2ETests_Card3" at bounding box center [322, 182] width 117 height 13
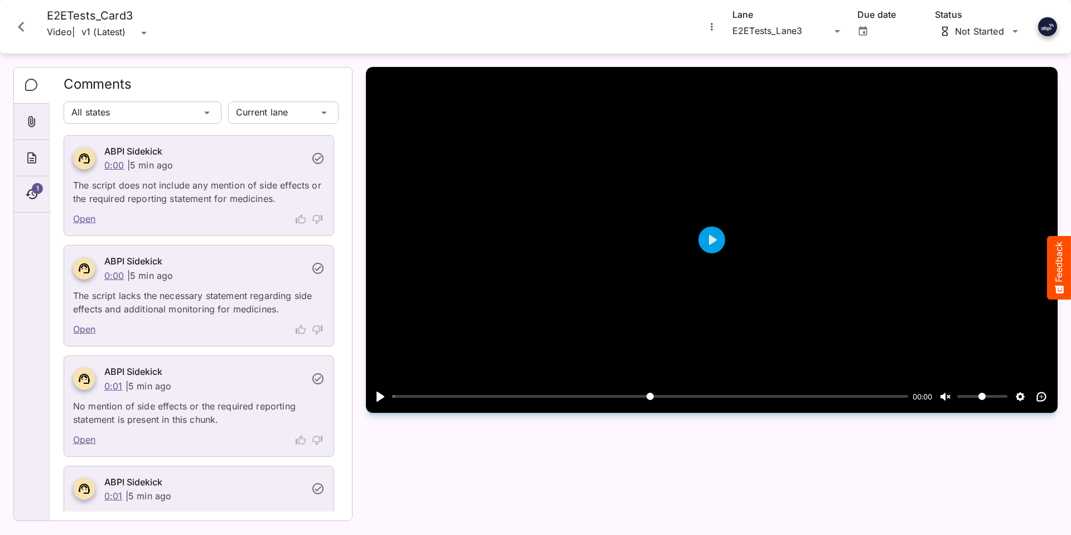
click at [17, 26] on icon "Close card" at bounding box center [21, 27] width 20 height 20
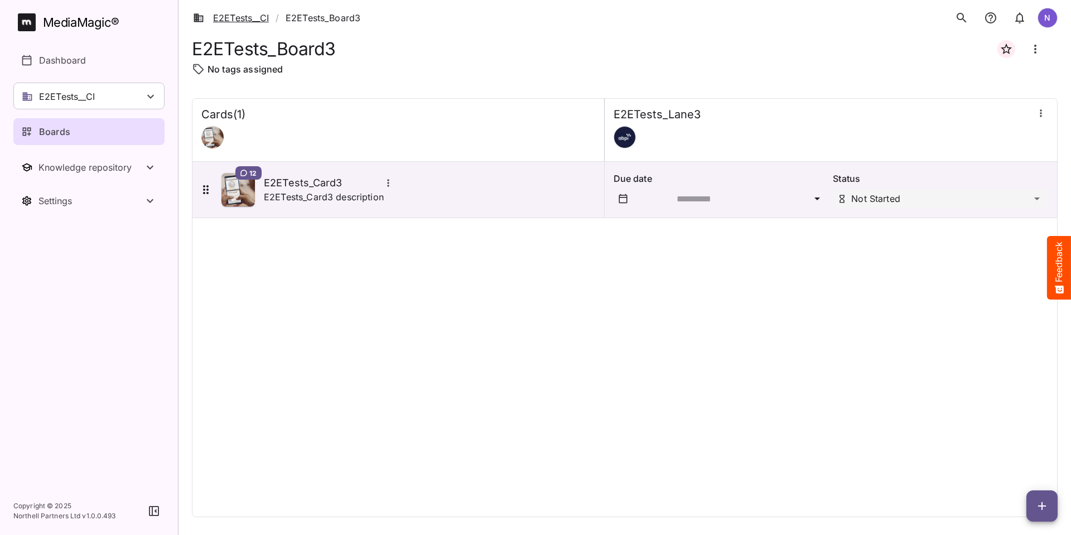
click at [232, 19] on link "E2ETests__CI" at bounding box center [231, 17] width 76 height 13
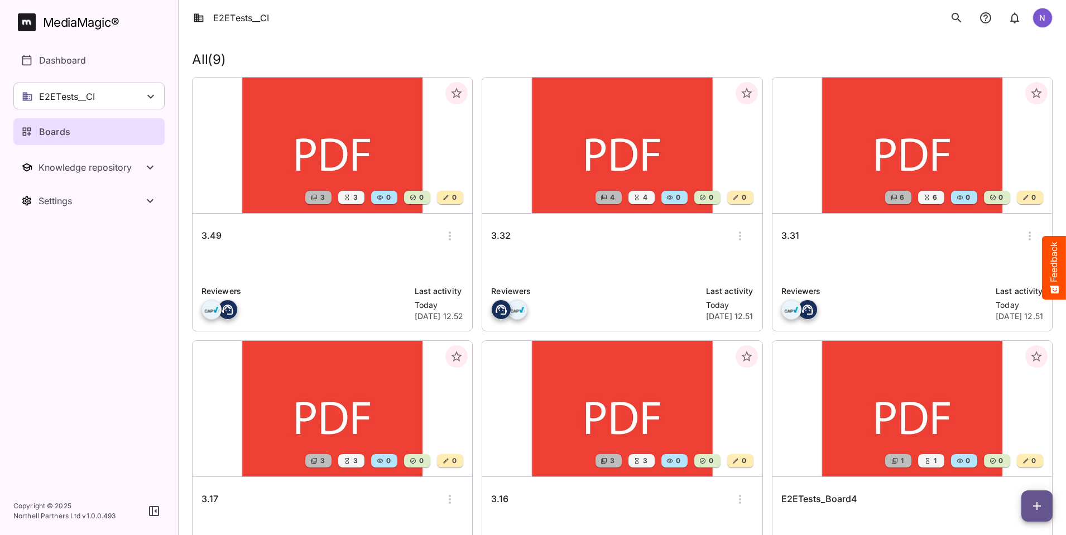
scroll to position [279, 0]
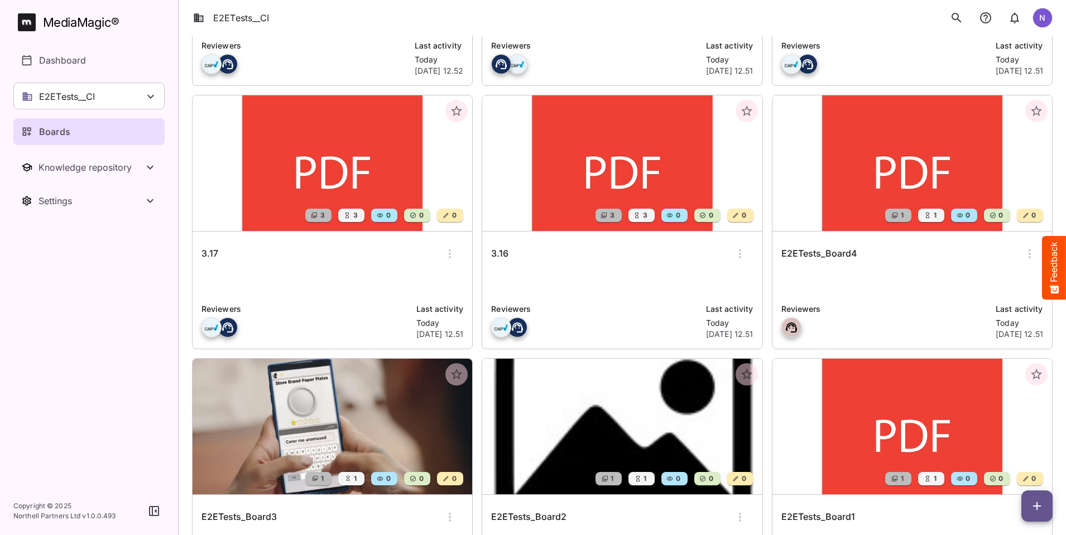
click at [566, 510] on h6 "E2ETests_Board2" at bounding box center [528, 517] width 75 height 15
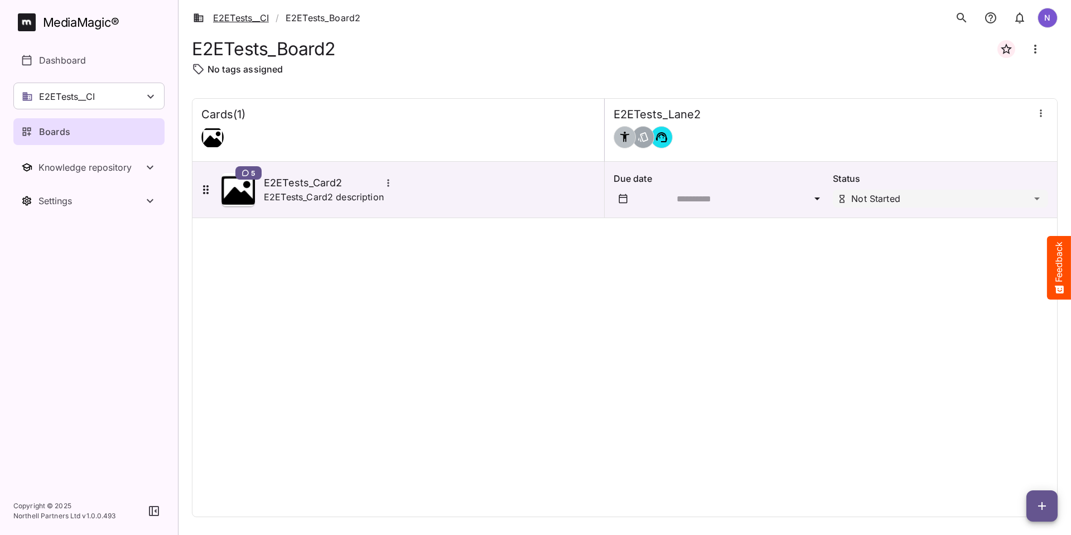
click at [237, 19] on link "E2ETests__CI" at bounding box center [231, 17] width 76 height 13
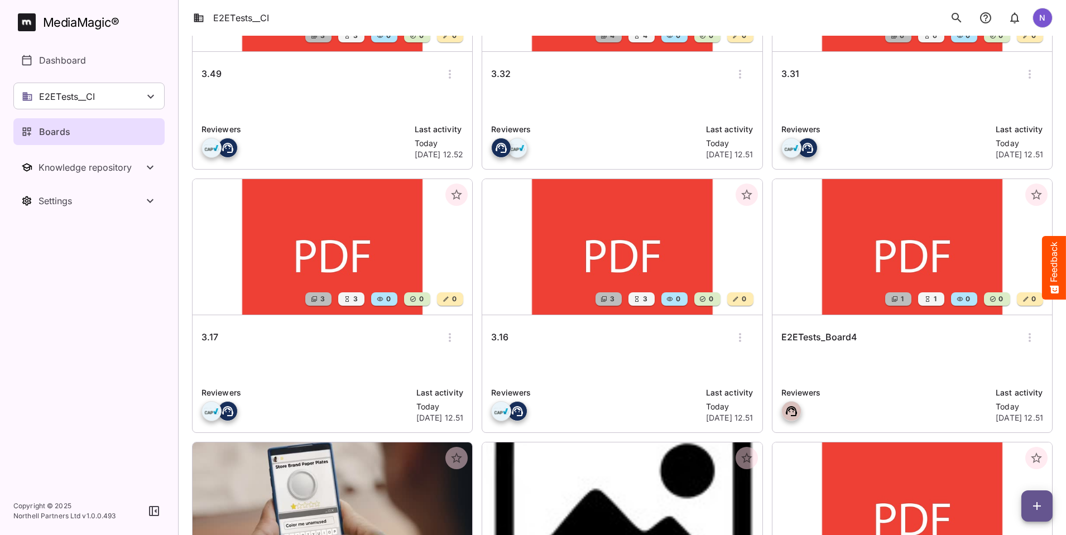
scroll to position [223, 0]
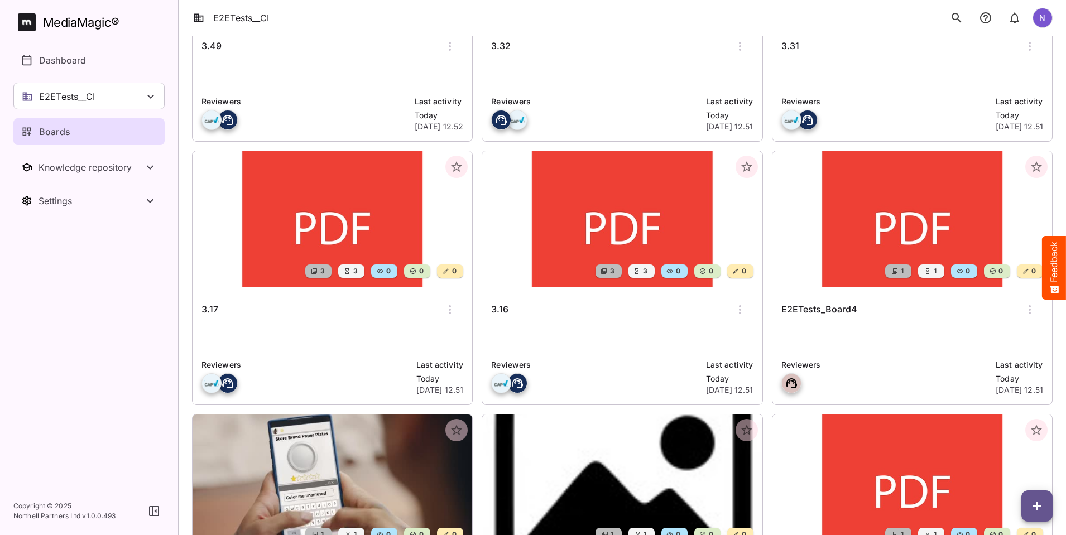
click at [781, 306] on h6 "E2ETests_Board4" at bounding box center [819, 309] width 76 height 15
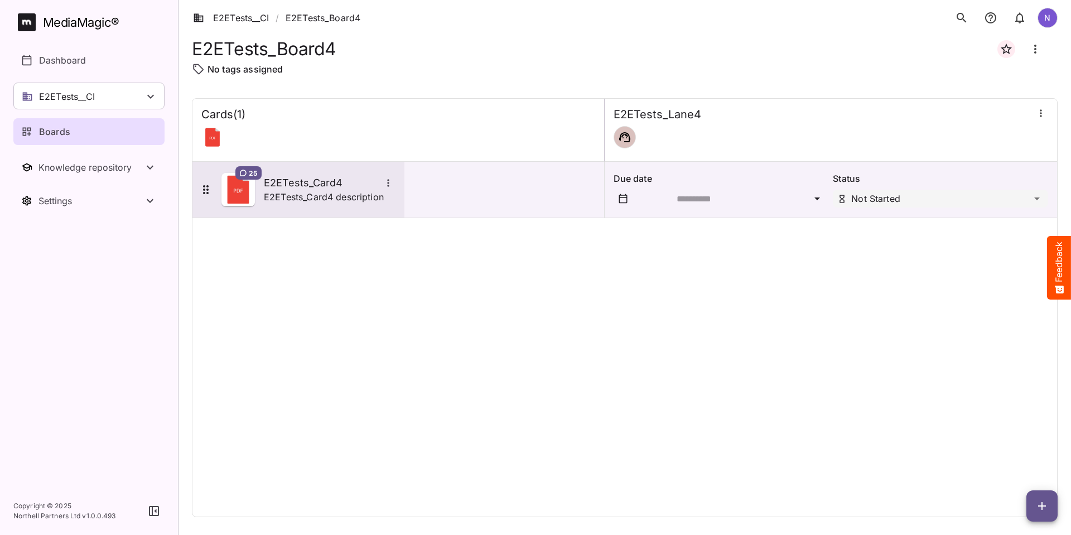
click at [299, 179] on h5 "E2ETests_Card4" at bounding box center [322, 182] width 117 height 13
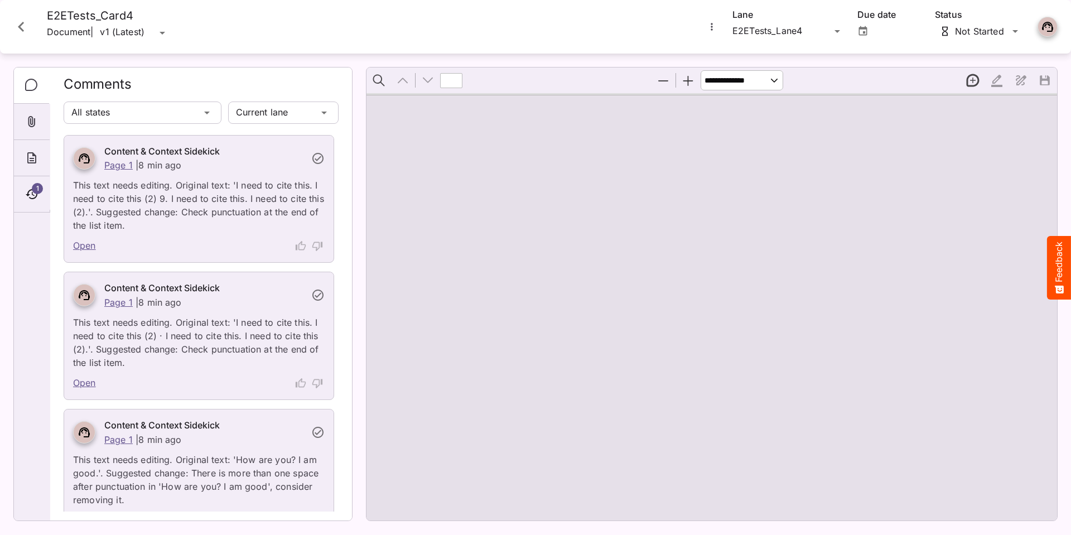
type input "*"
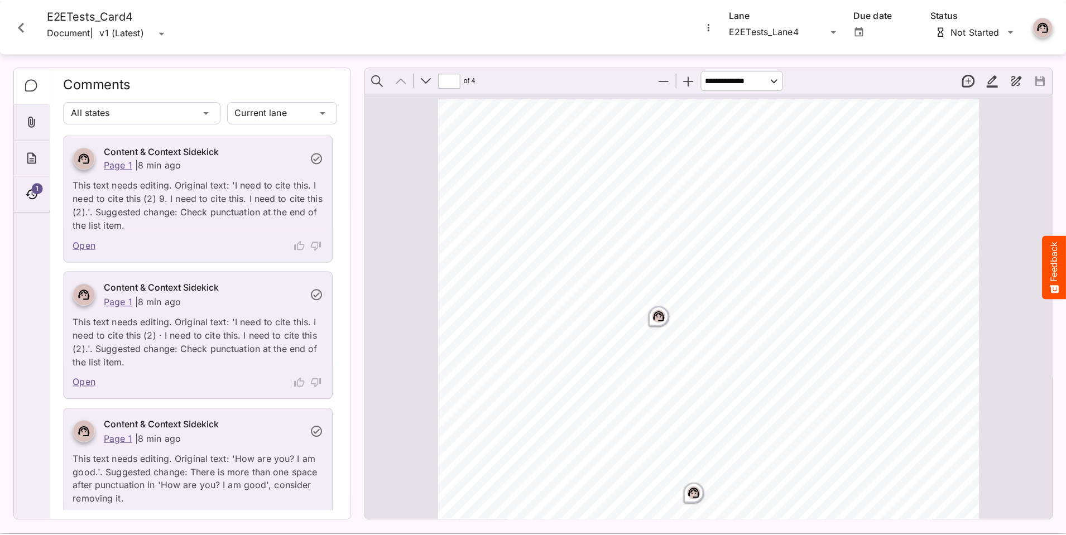
scroll to position [6, 0]
click at [36, 183] on span "1" at bounding box center [37, 188] width 11 height 11
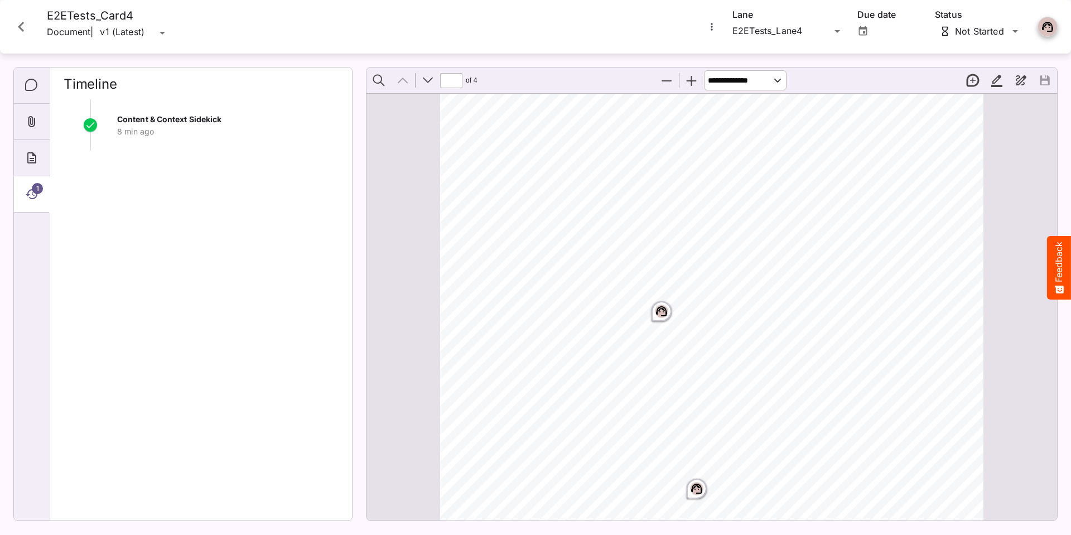
click at [19, 24] on icon "Close card" at bounding box center [21, 27] width 20 height 20
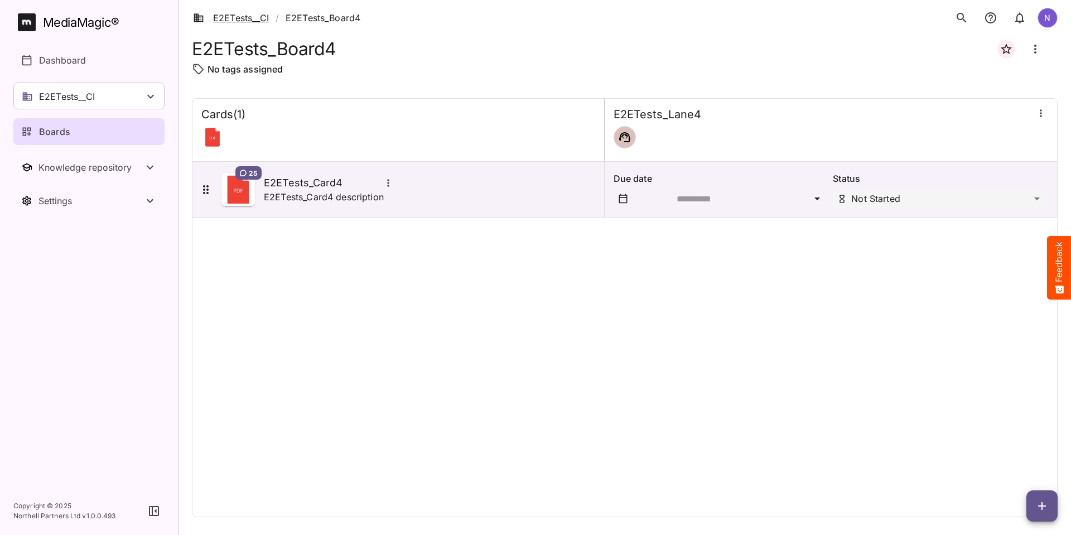
click at [232, 14] on link "E2ETests__CI" at bounding box center [231, 17] width 76 height 13
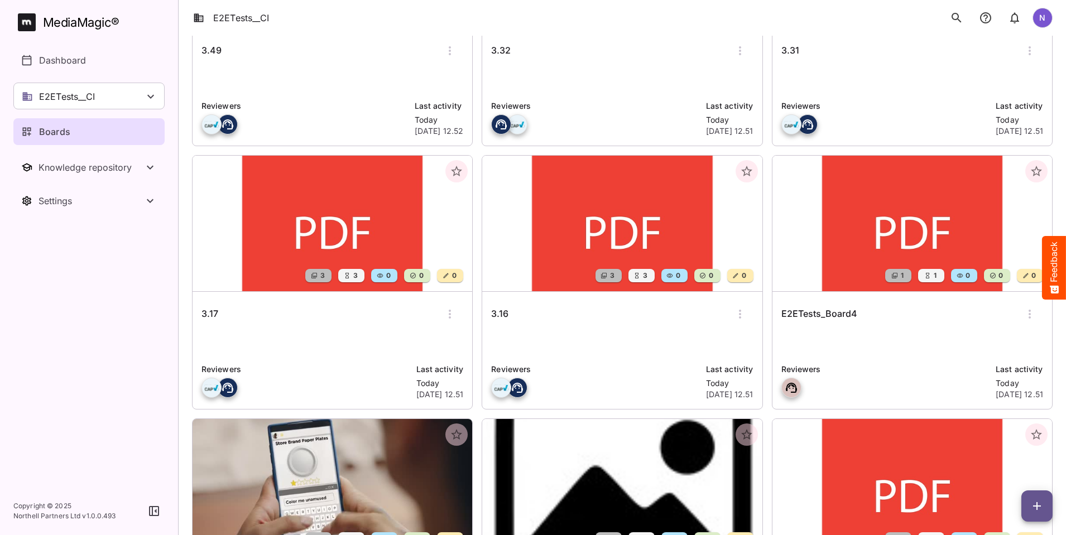
scroll to position [223, 0]
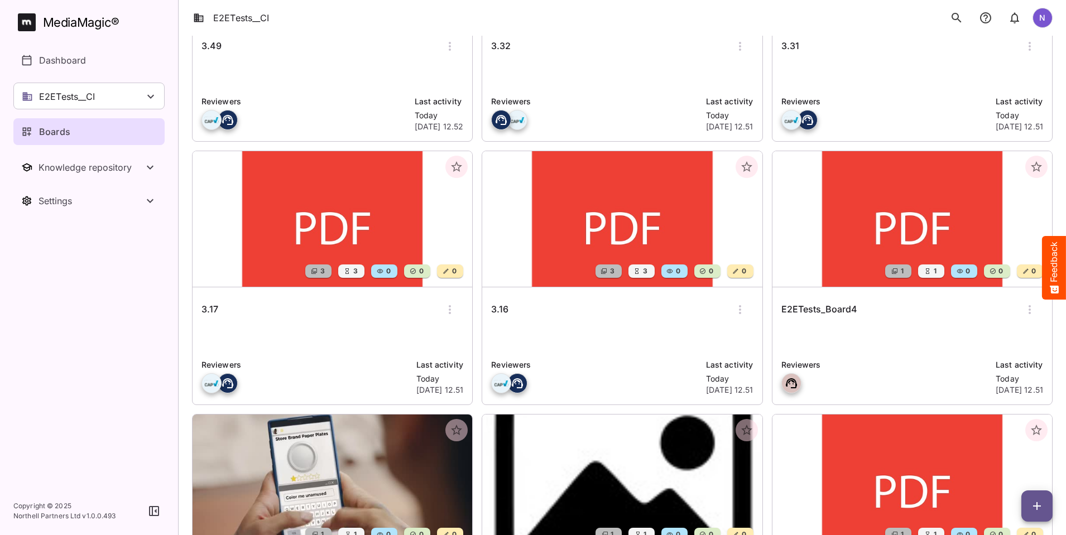
click at [491, 307] on h6 "3.16" at bounding box center [499, 309] width 17 height 15
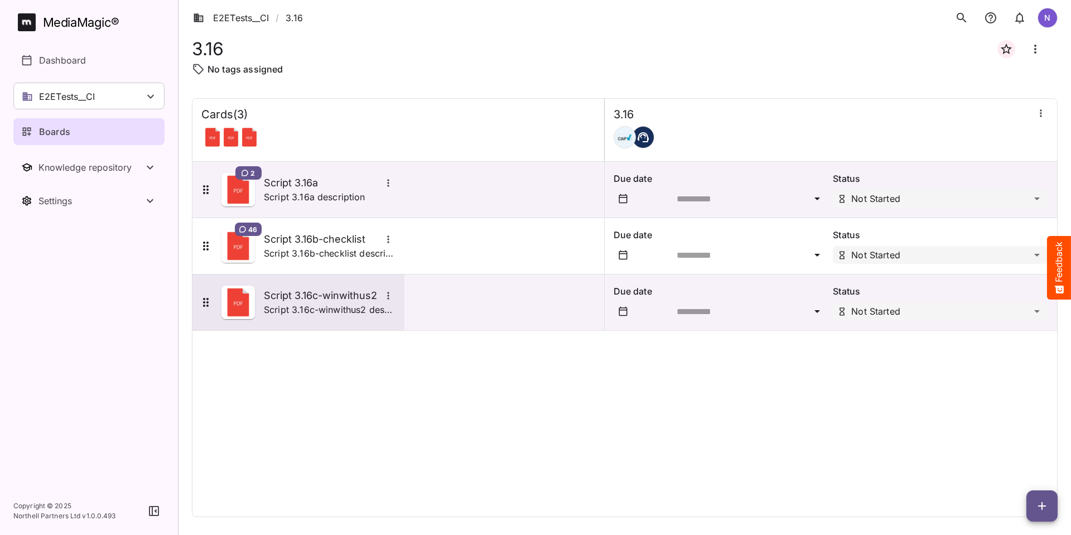
click at [312, 300] on h5 "Script 3.16c-winwithus2" at bounding box center [322, 295] width 117 height 13
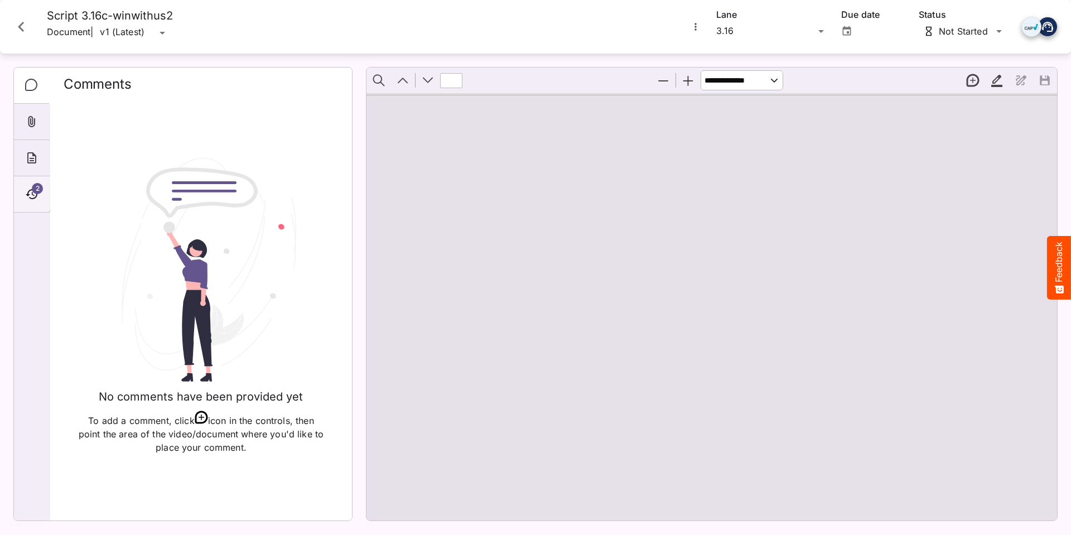
click at [25, 187] on div "2" at bounding box center [32, 194] width 36 height 36
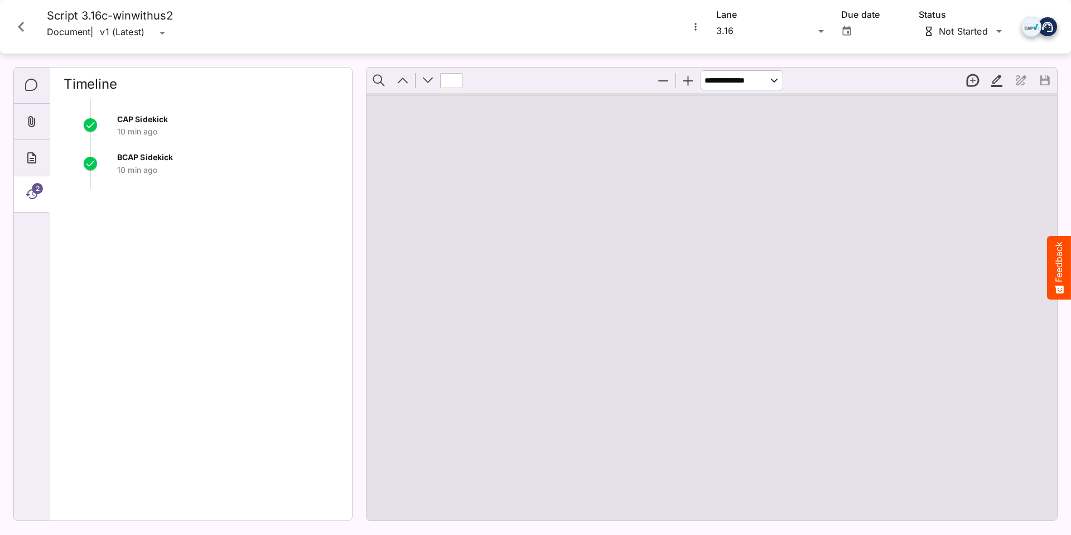
click at [24, 26] on icon "Close card" at bounding box center [21, 27] width 20 height 20
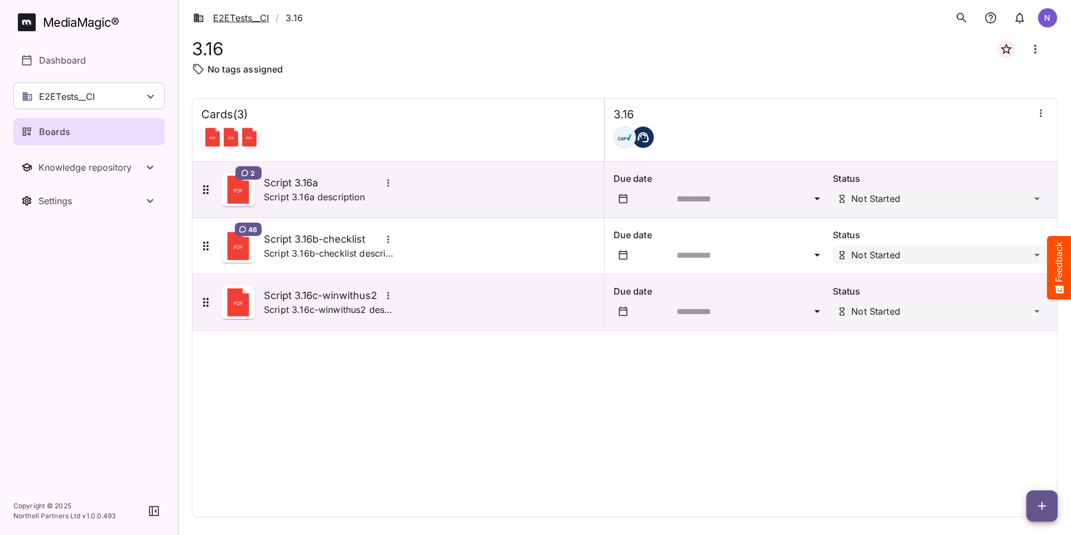
click at [230, 18] on link "E2ETests__CI" at bounding box center [231, 17] width 76 height 13
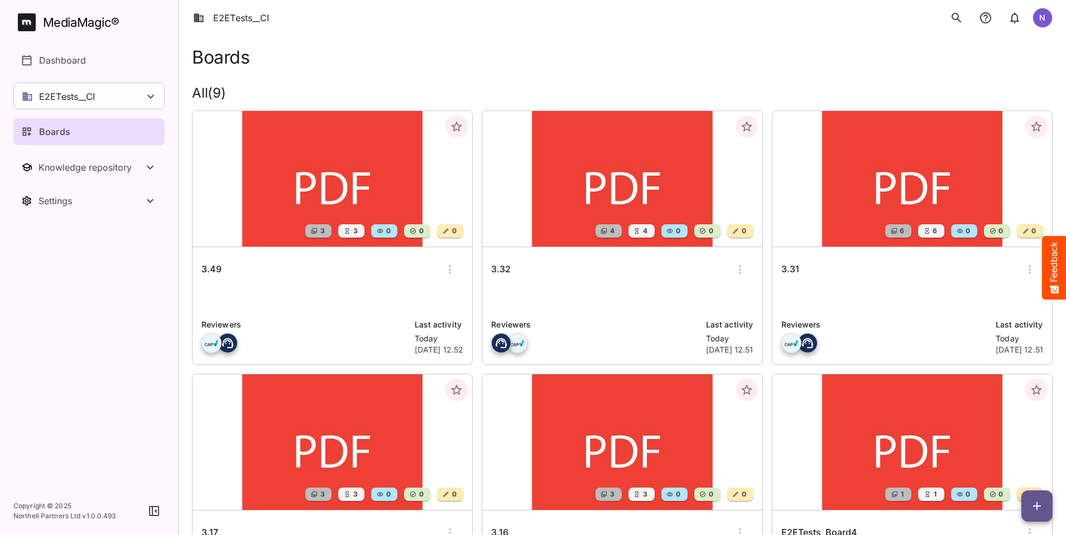
click at [218, 526] on h6 "3.17" at bounding box center [209, 533] width 17 height 15
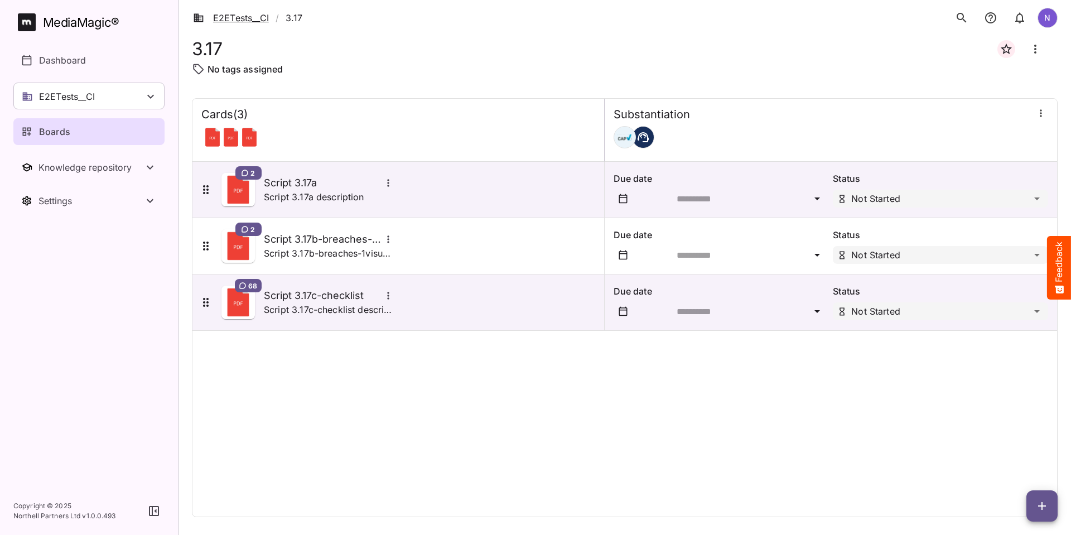
click at [237, 21] on link "E2ETests__CI" at bounding box center [231, 17] width 76 height 13
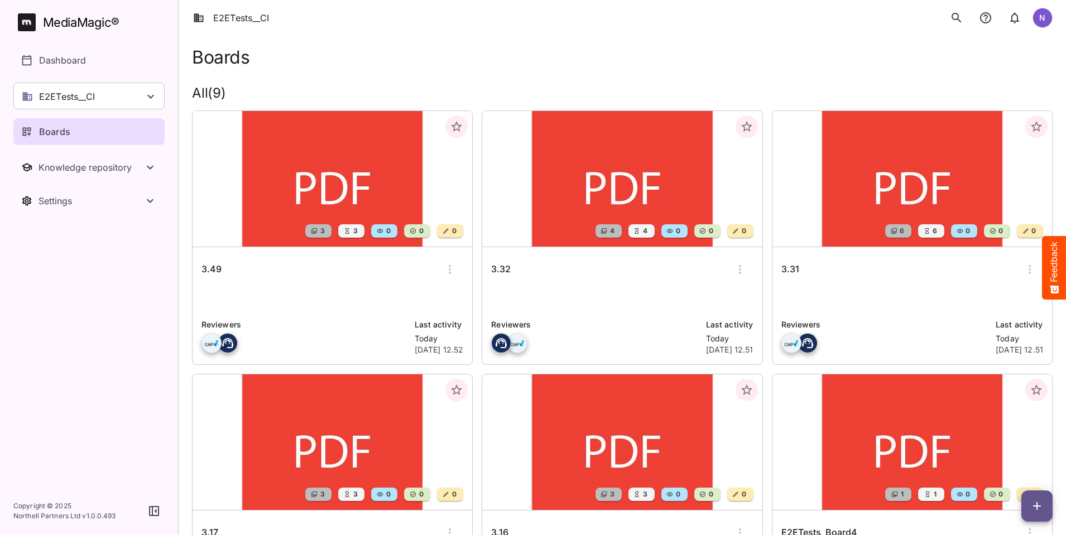
click at [781, 269] on h6 "3.31" at bounding box center [790, 269] width 18 height 15
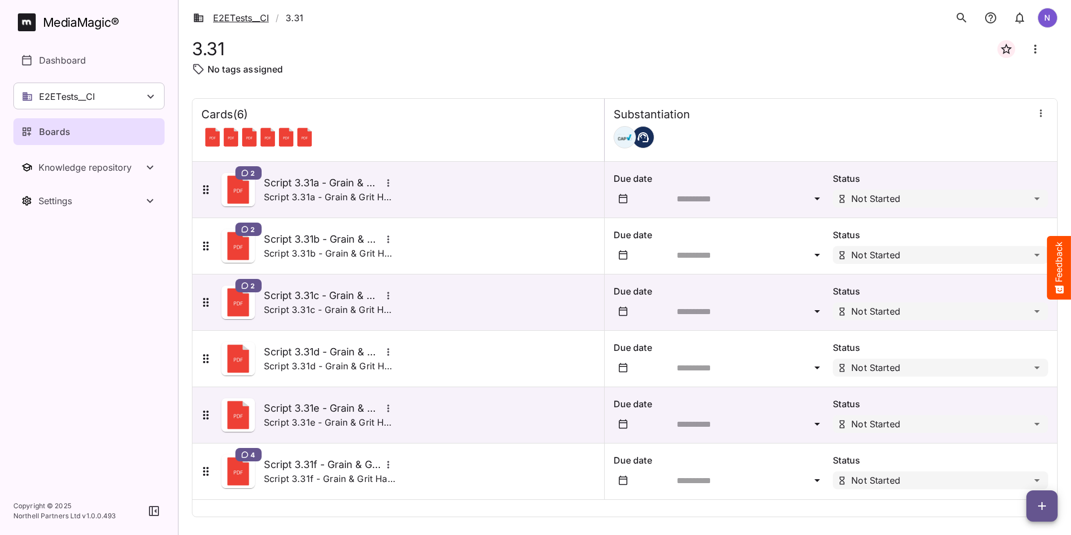
click at [229, 18] on link "E2ETests__CI" at bounding box center [231, 17] width 76 height 13
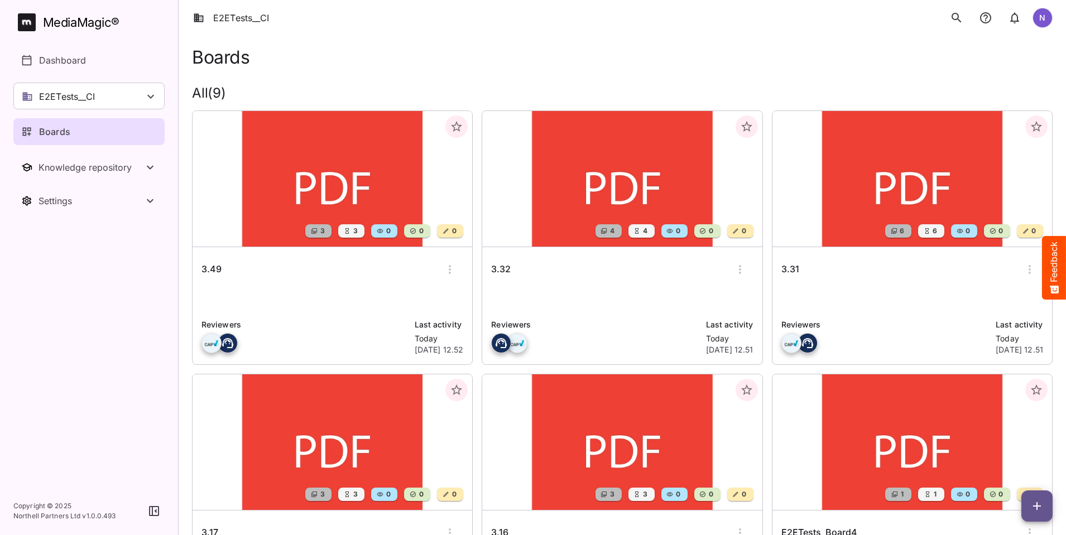
click at [491, 270] on h6 "3.32" at bounding box center [501, 269] width 20 height 15
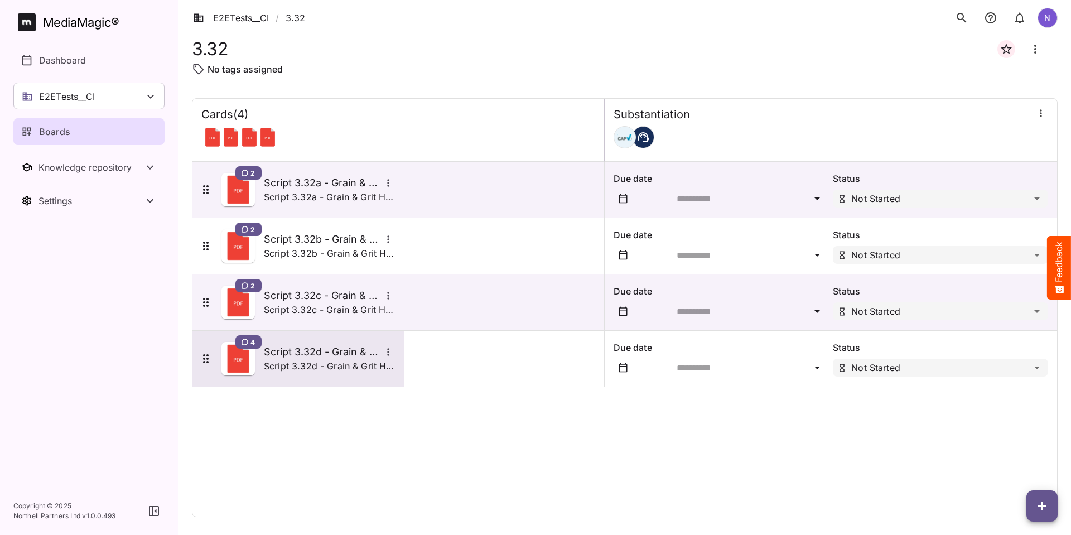
click at [312, 353] on h5 "Script 3.32d - Grain & Grit Hardware - limited edition" at bounding box center [322, 351] width 117 height 13
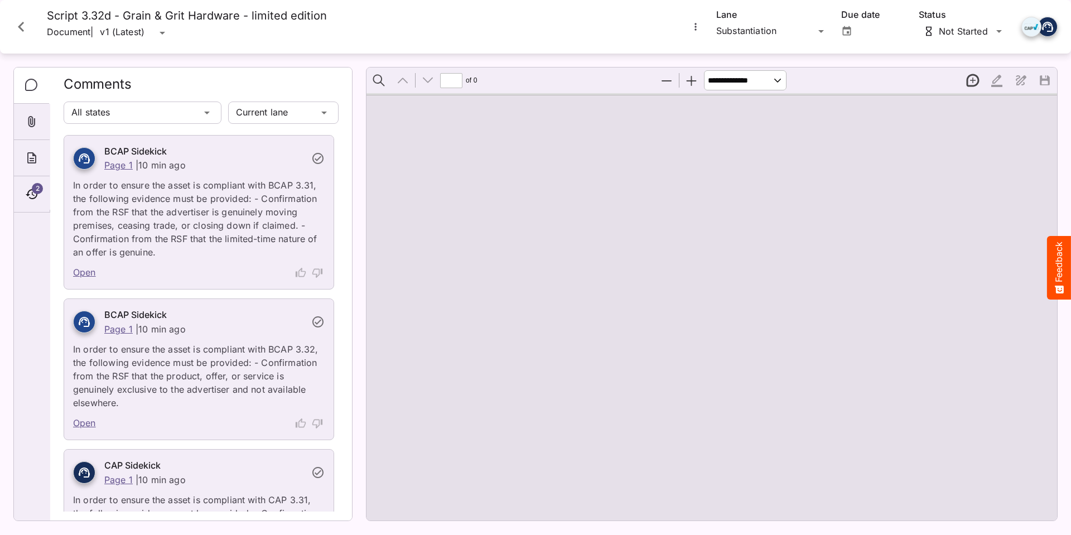
type input "*"
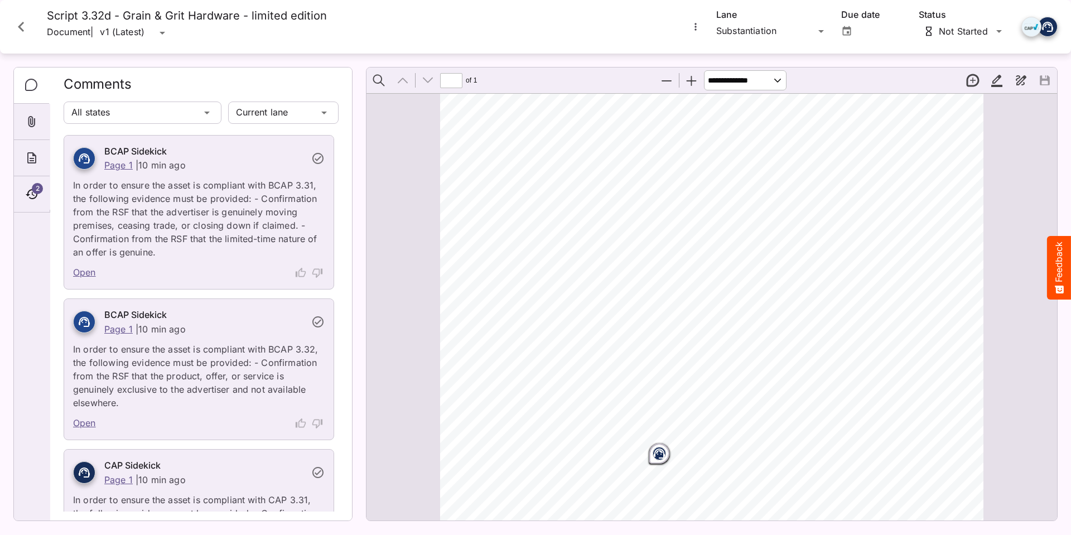
click at [21, 28] on icon "Close card" at bounding box center [21, 27] width 6 height 10
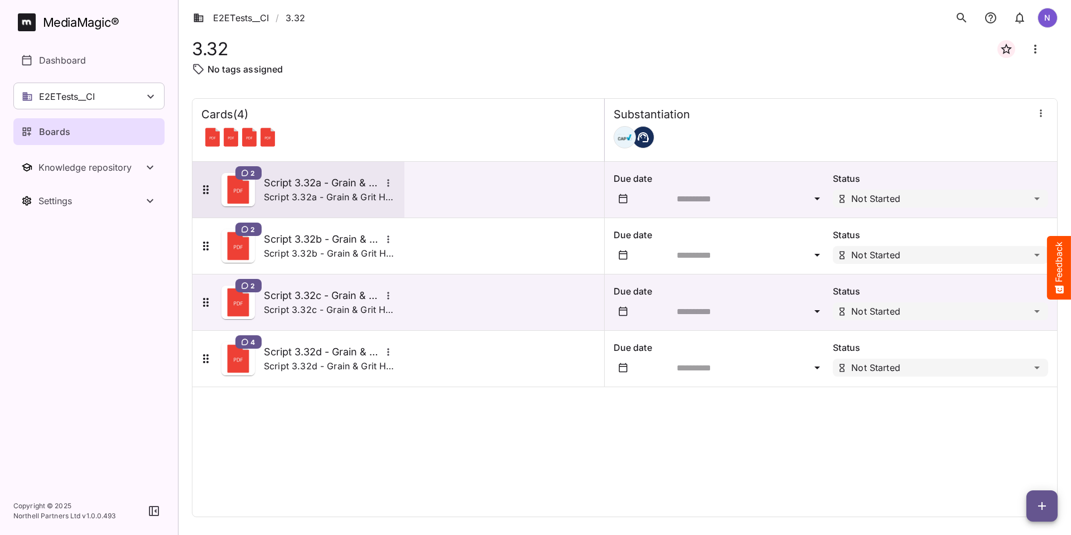
click at [287, 183] on h5 "Script 3.32a - Grain & Grit Hardware - exclusive match" at bounding box center [322, 182] width 117 height 13
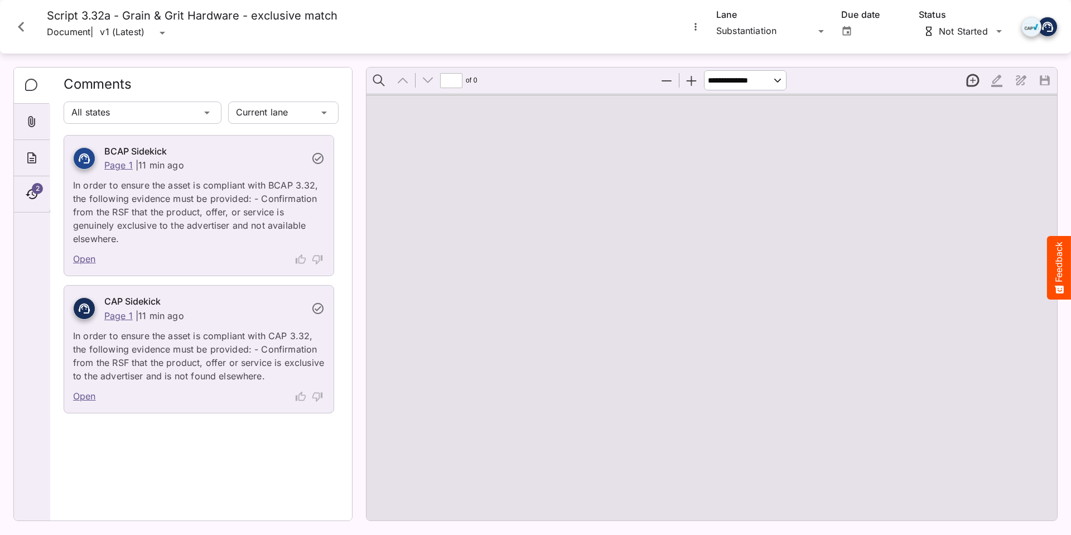
type input "*"
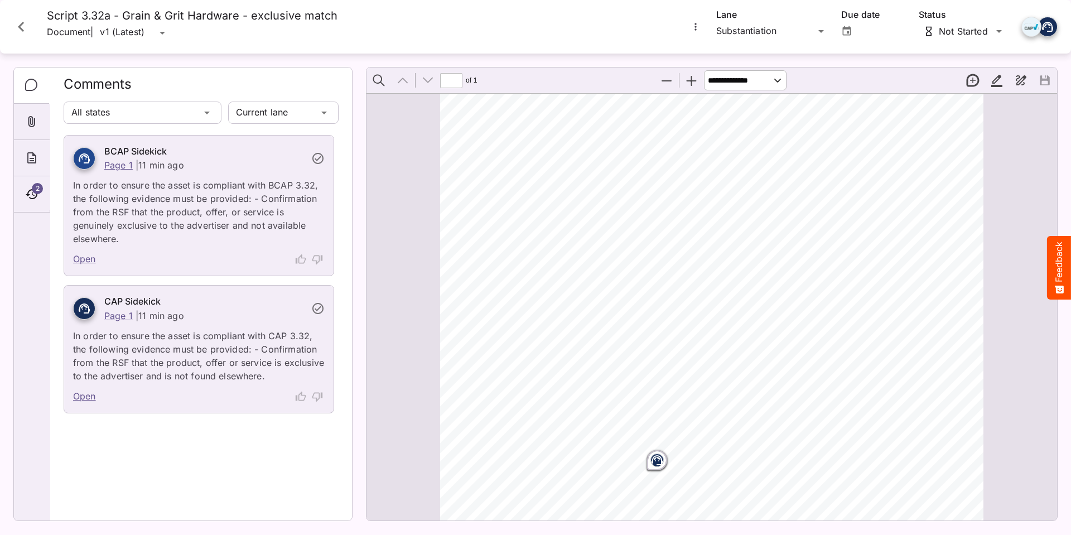
click at [23, 25] on icon "Close card" at bounding box center [21, 27] width 20 height 20
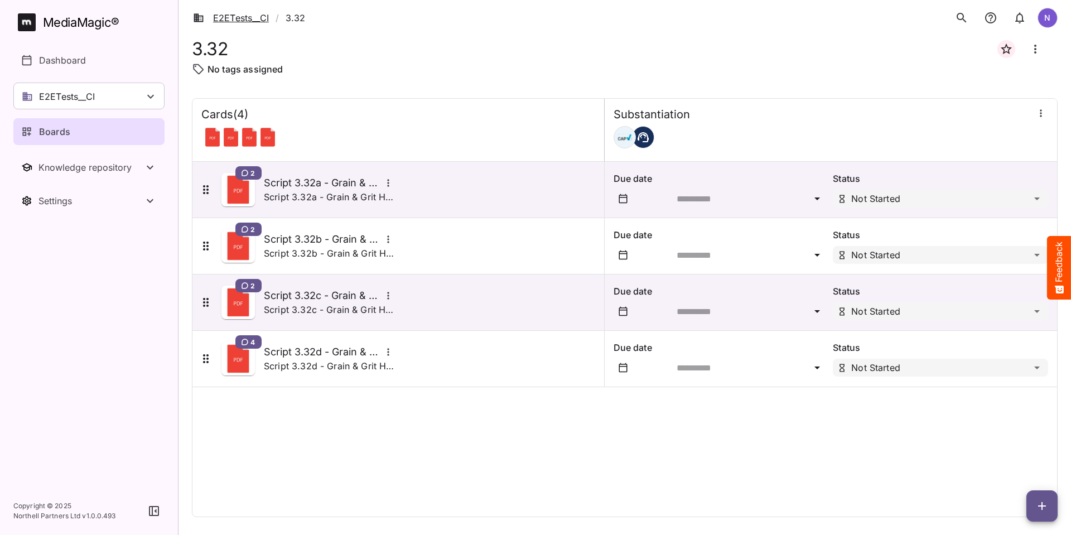
click at [233, 16] on link "E2ETests__CI" at bounding box center [231, 17] width 76 height 13
